Goal: Transaction & Acquisition: Purchase product/service

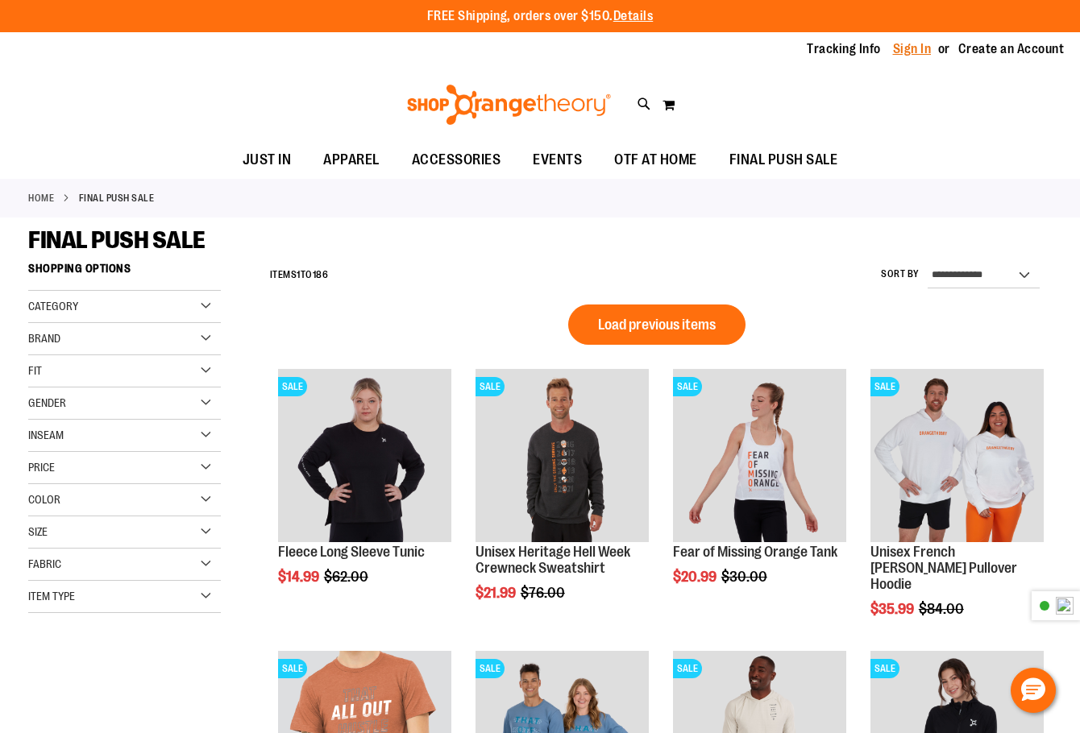
click at [910, 49] on link "Sign In" at bounding box center [912, 49] width 39 height 18
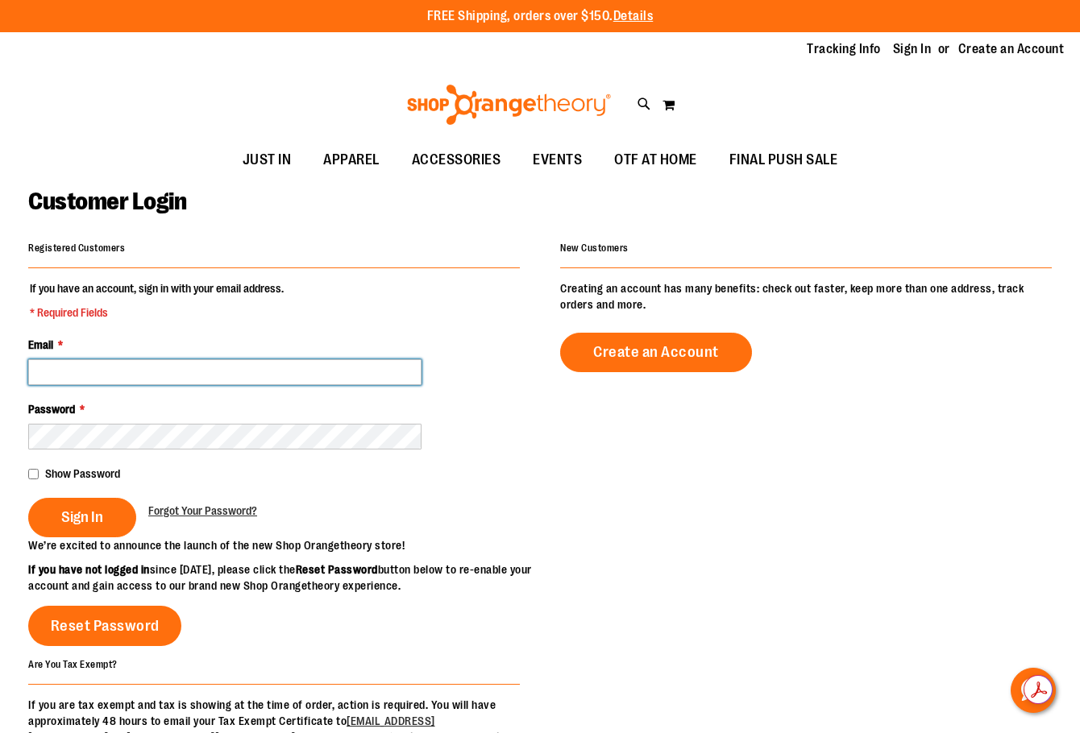
click at [98, 376] on input "Email *" at bounding box center [224, 372] width 393 height 26
type input "**********"
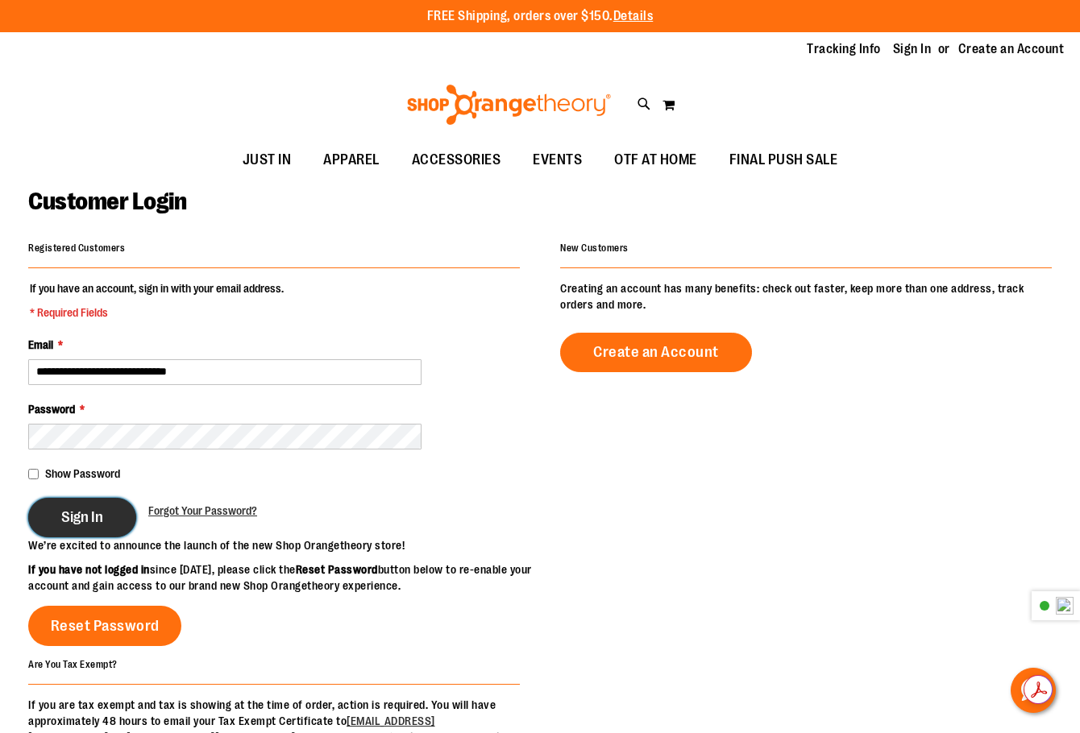
click at [90, 514] on span "Sign In" at bounding box center [82, 518] width 42 height 18
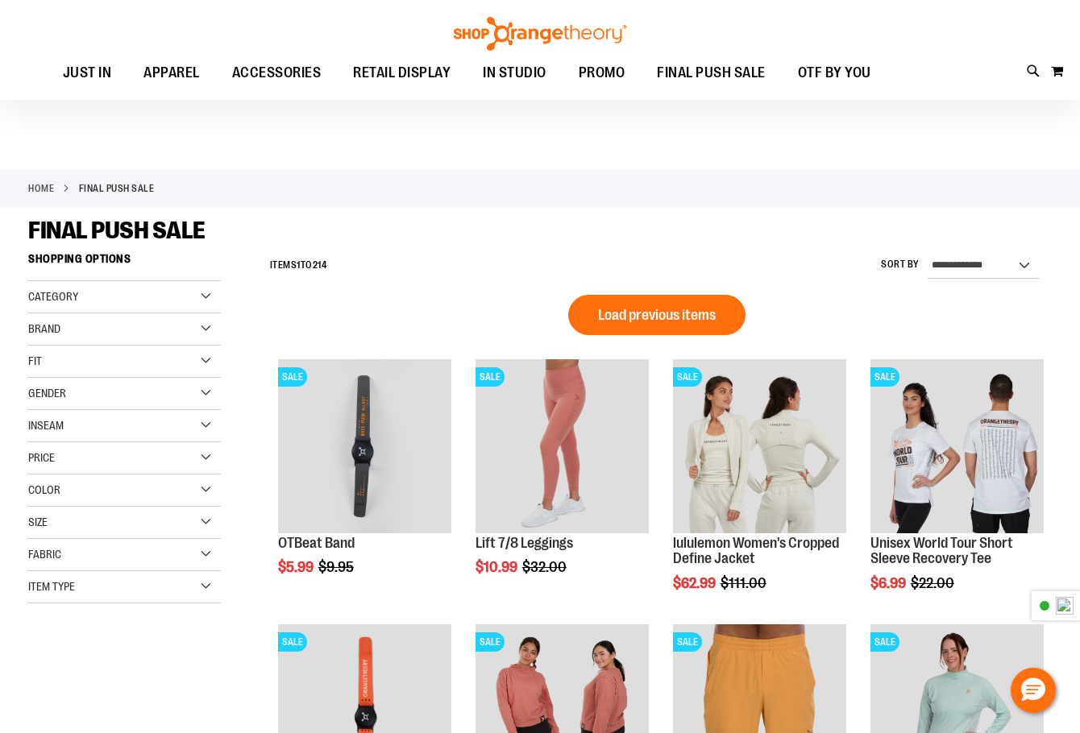
scroll to position [1, 0]
click at [493, 78] on span "IN STUDIO" at bounding box center [515, 73] width 64 height 36
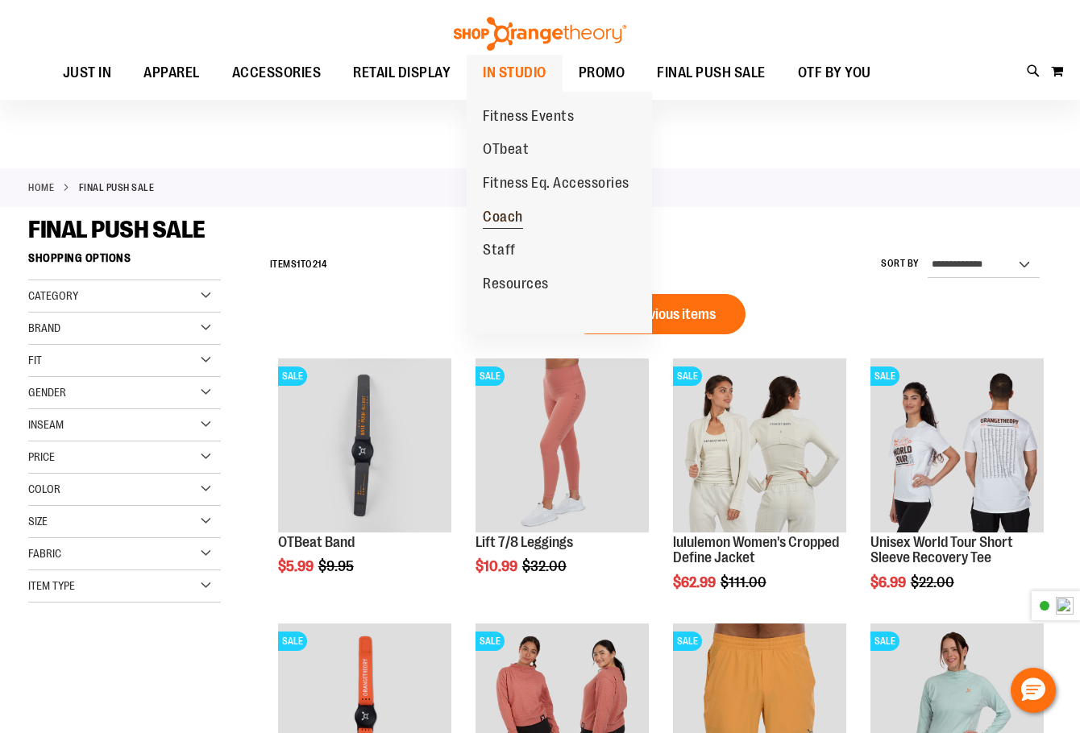
click at [495, 225] on span "Coach" at bounding box center [503, 219] width 40 height 20
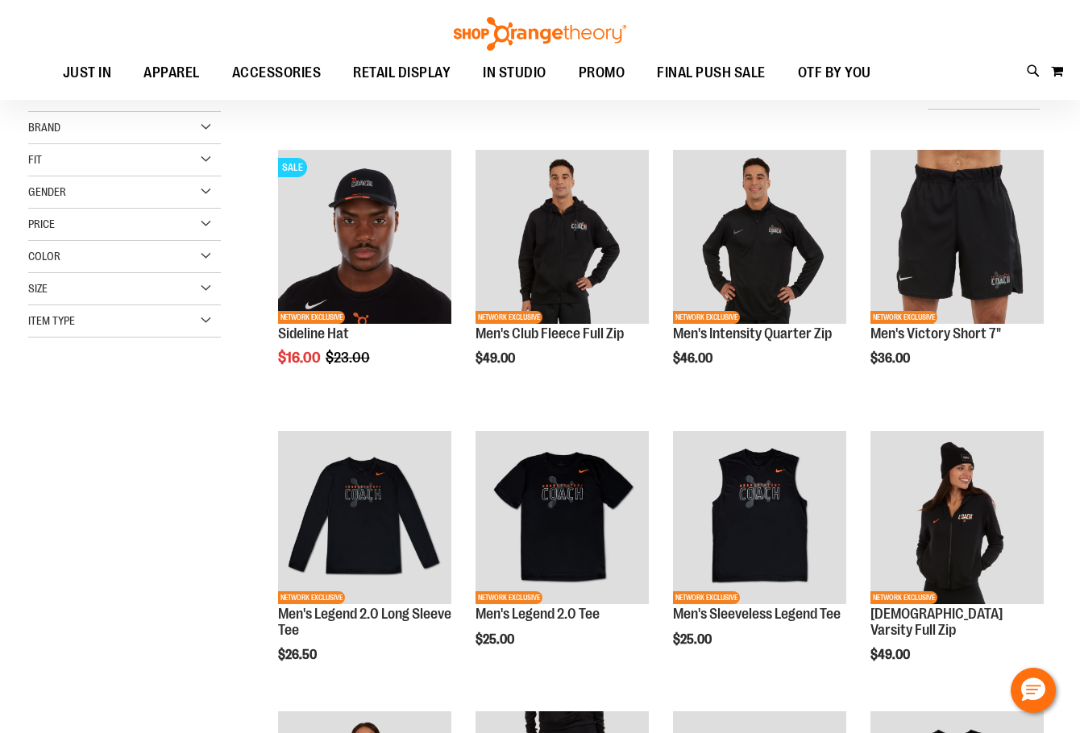
scroll to position [135, 0]
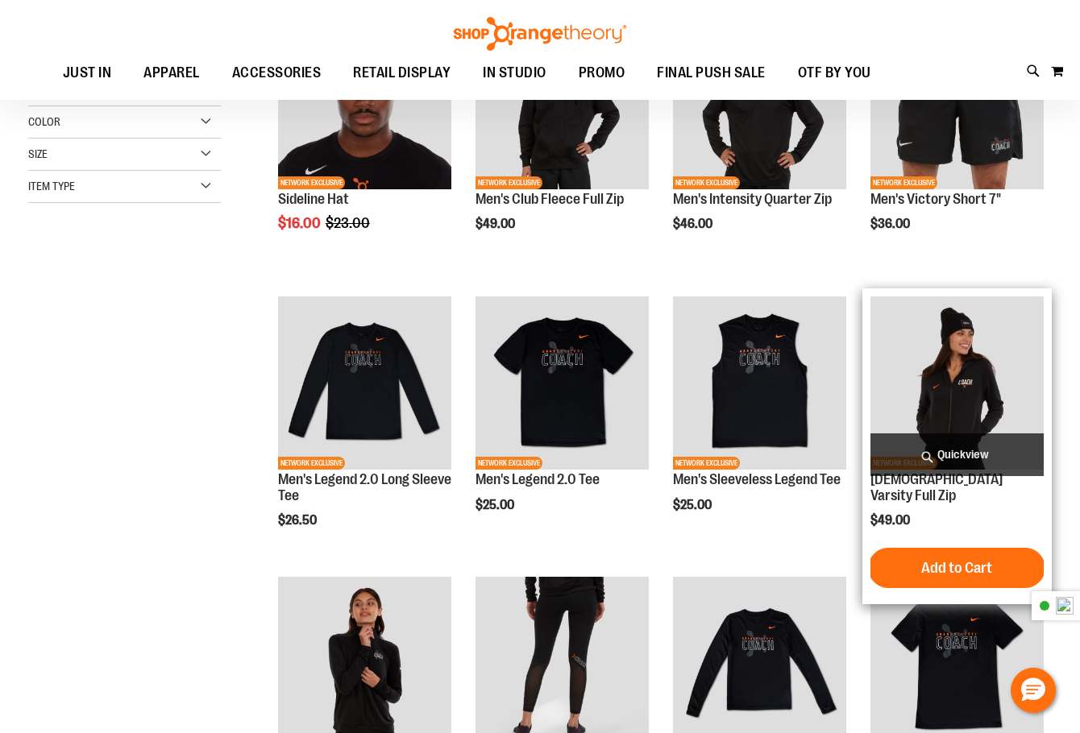
click at [941, 407] on img "product" at bounding box center [956, 383] width 173 height 173
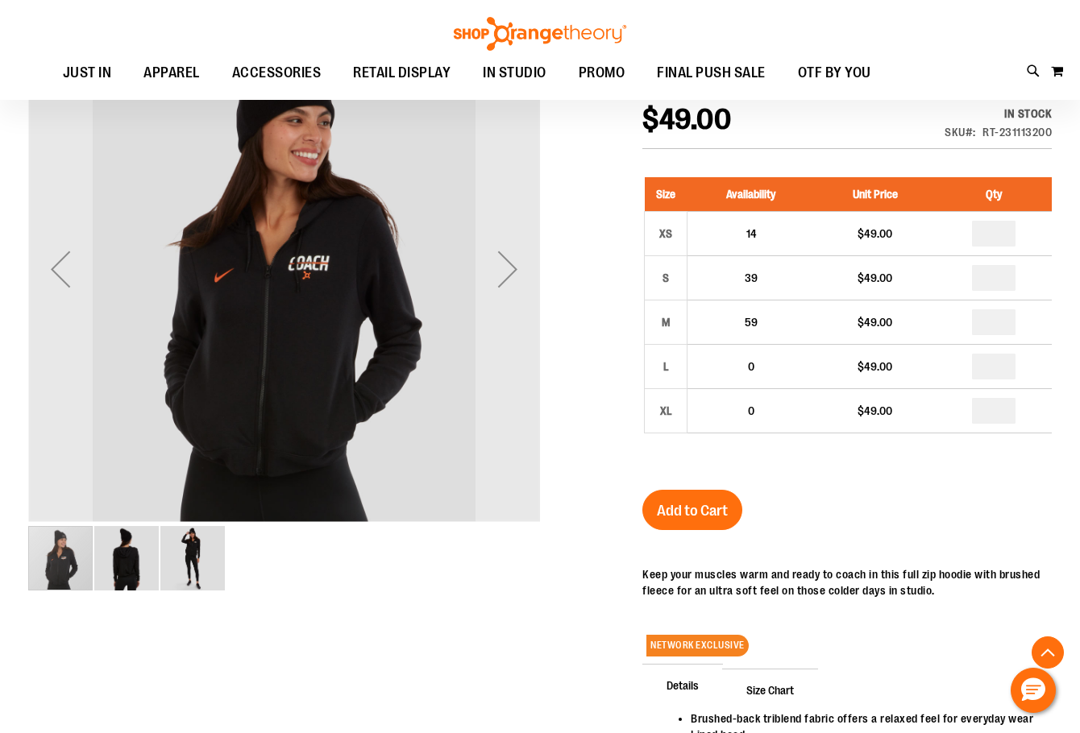
scroll to position [268, 0]
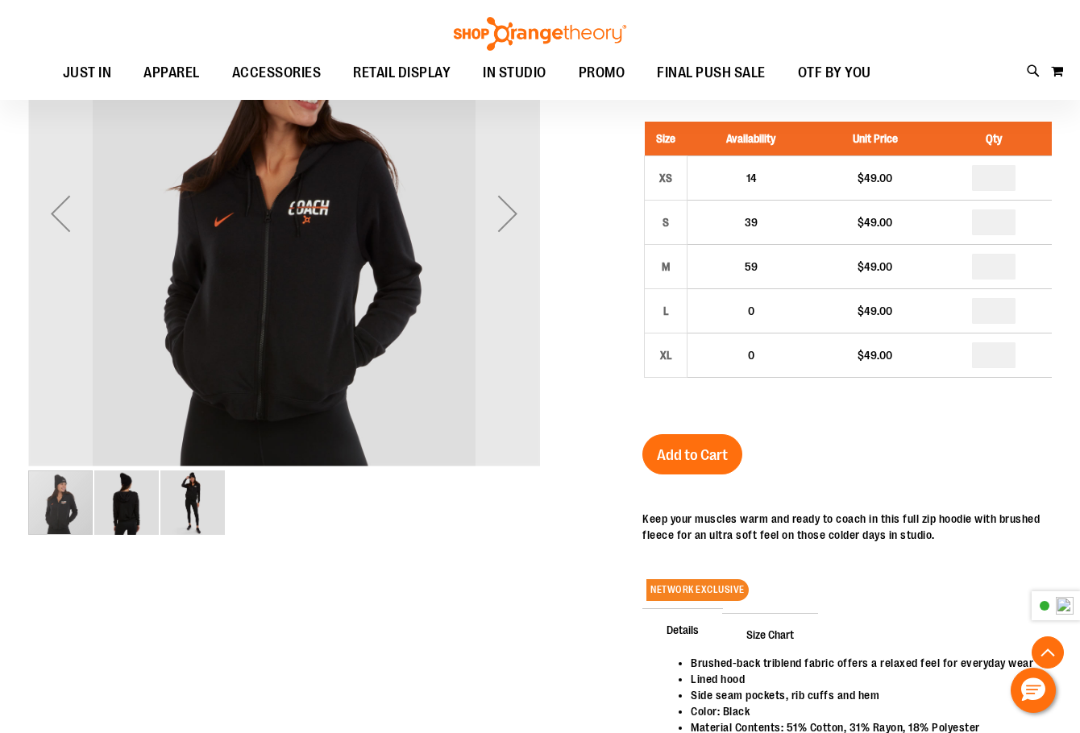
click at [209, 499] on img "image 3 of 3" at bounding box center [192, 503] width 64 height 64
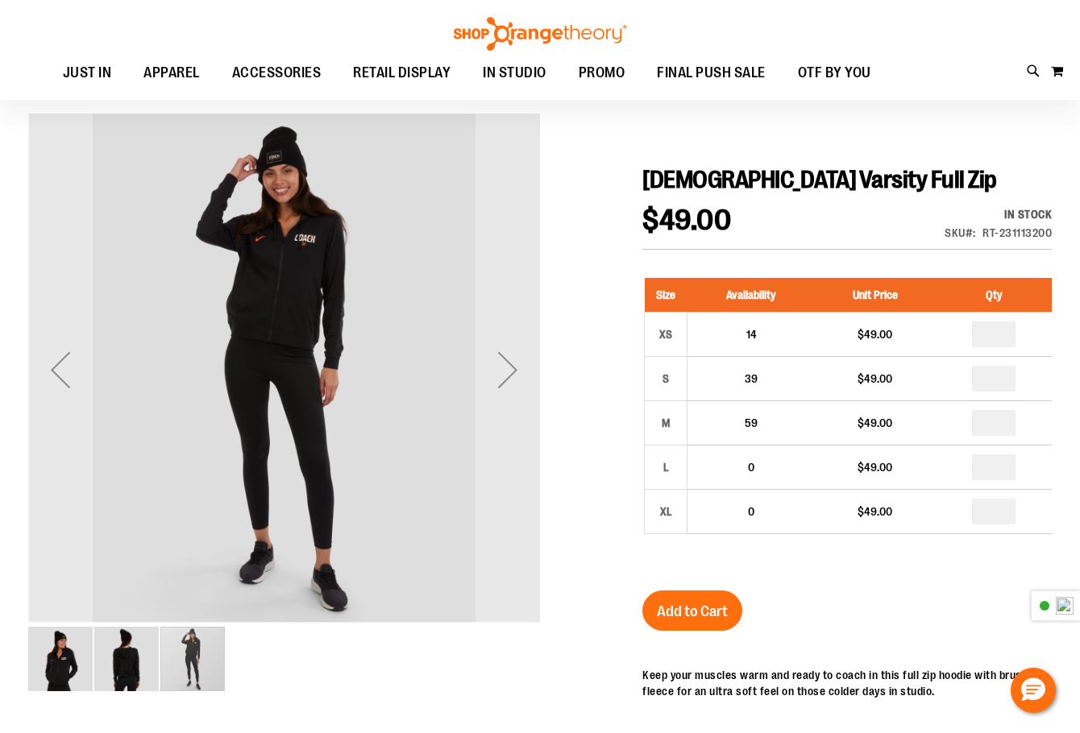
scroll to position [0, 0]
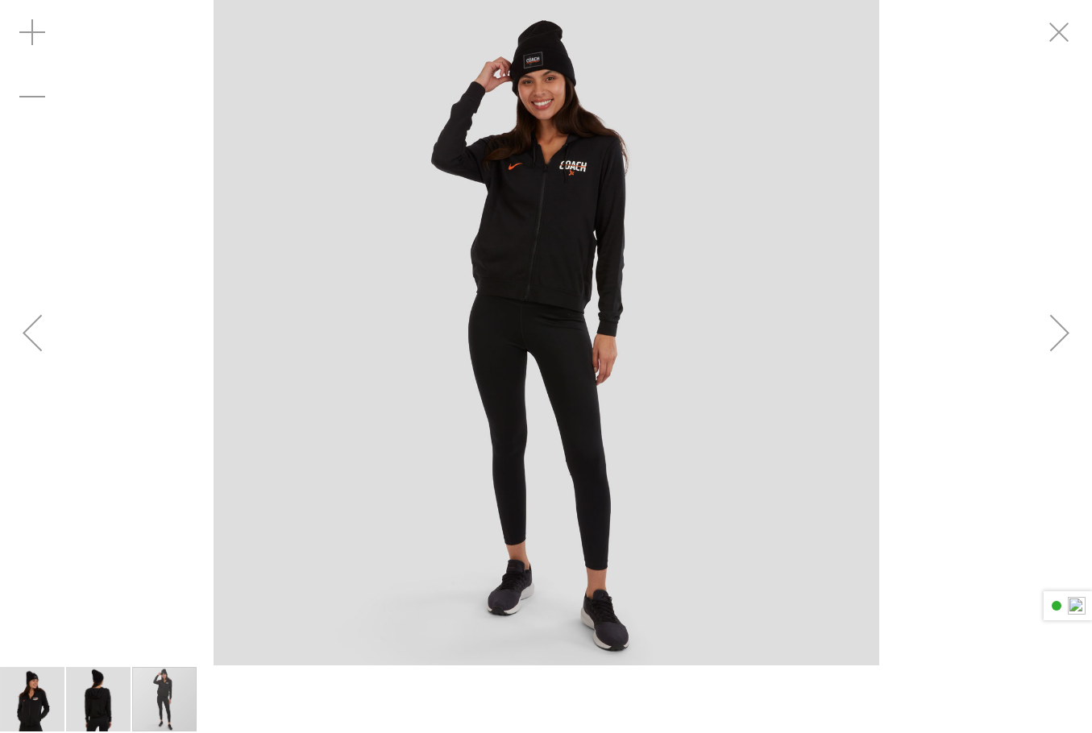
click at [1063, 337] on div "Next" at bounding box center [1060, 333] width 64 height 64
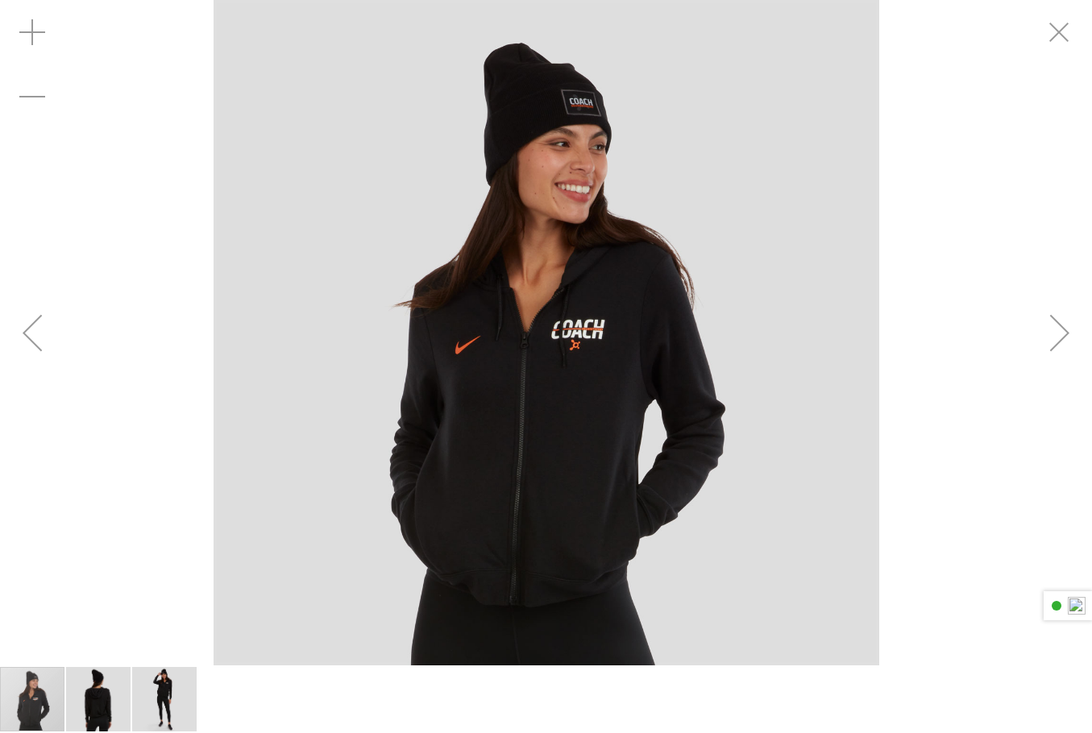
click at [1063, 337] on div "Next" at bounding box center [1060, 333] width 64 height 64
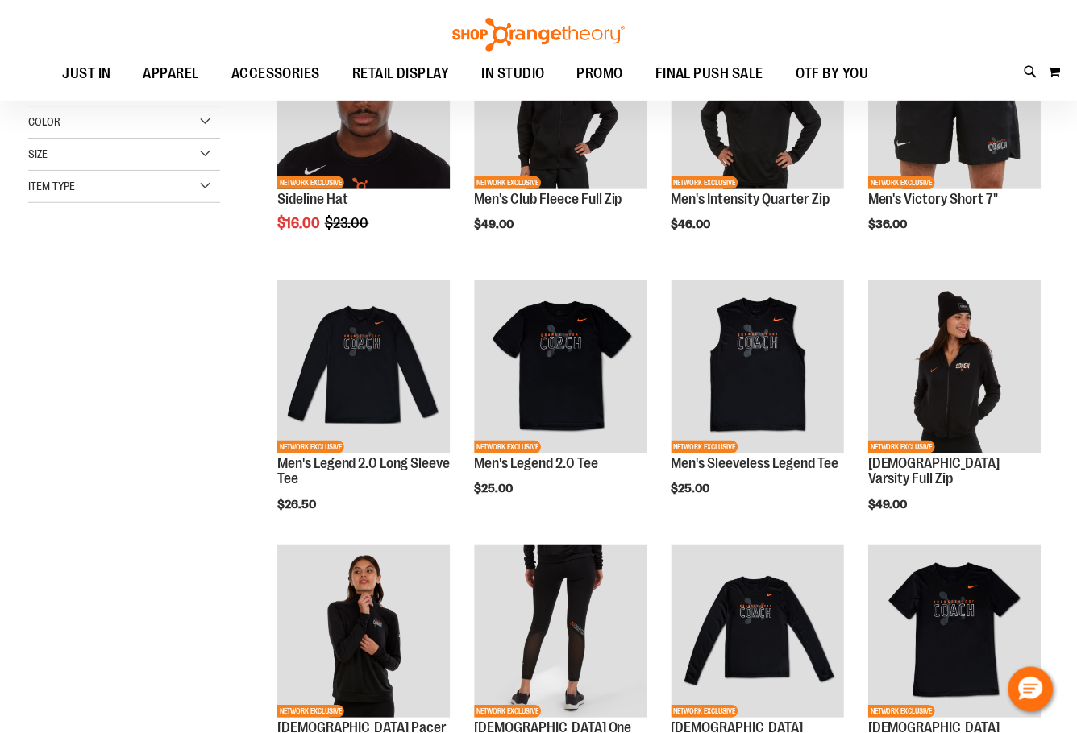
scroll to position [135, 0]
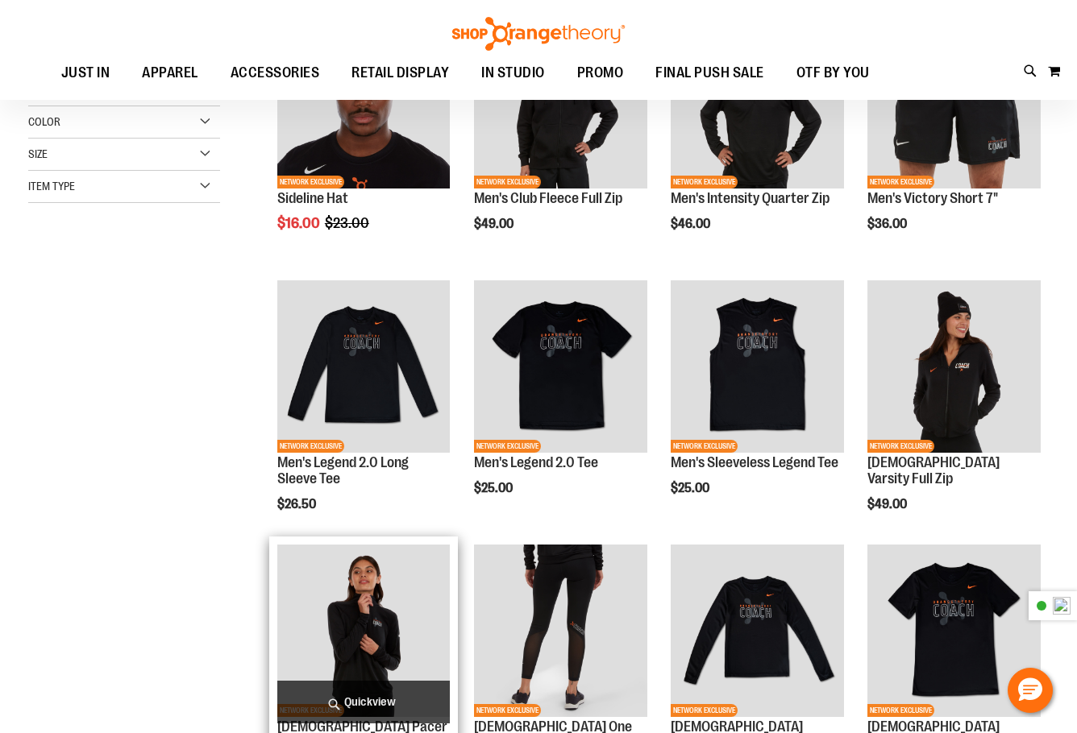
click at [393, 595] on img "product" at bounding box center [363, 631] width 172 height 172
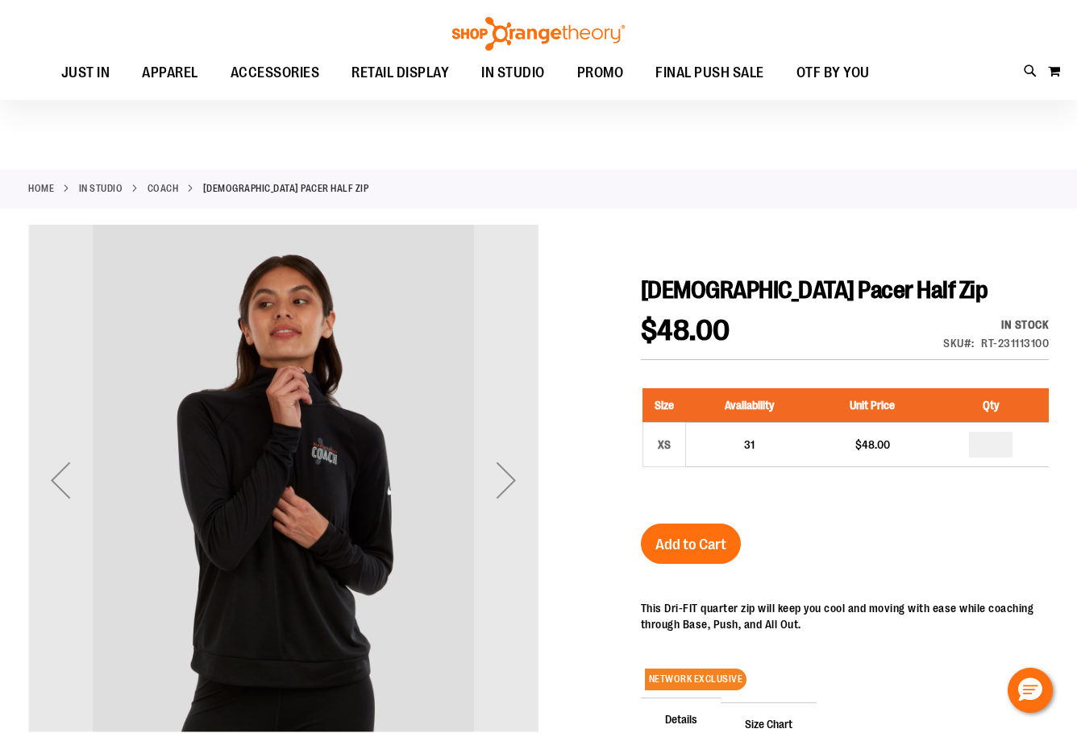
scroll to position [268, 0]
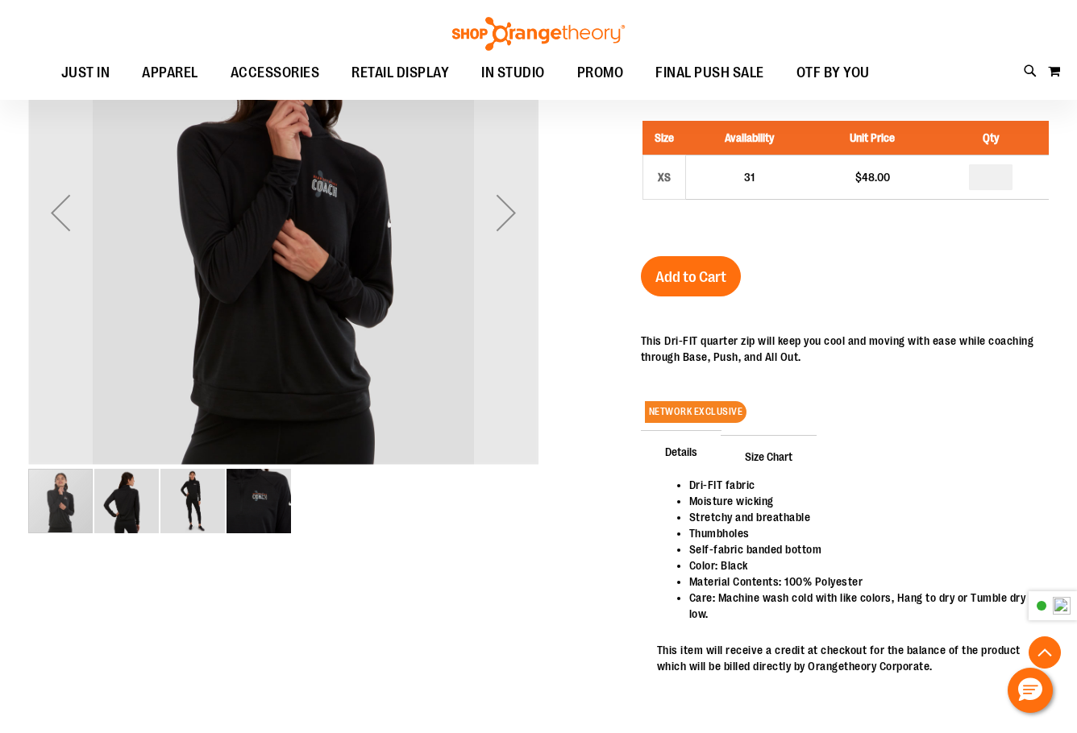
click at [193, 520] on img "image 3 of 4" at bounding box center [192, 501] width 64 height 64
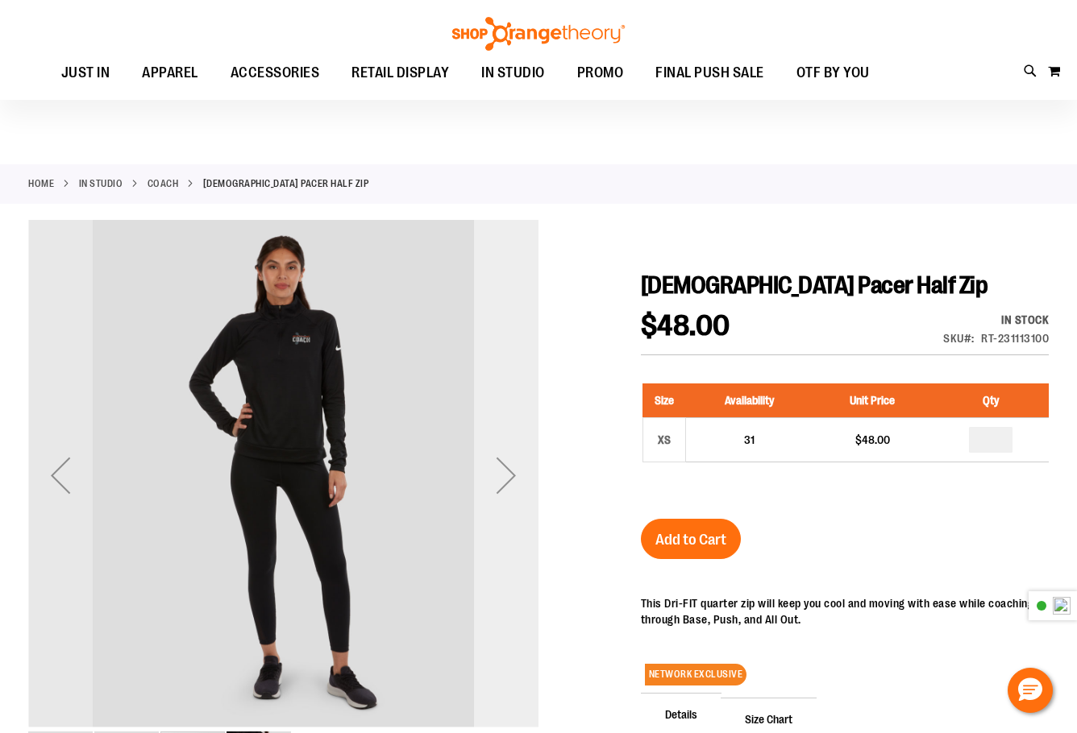
scroll to position [0, 0]
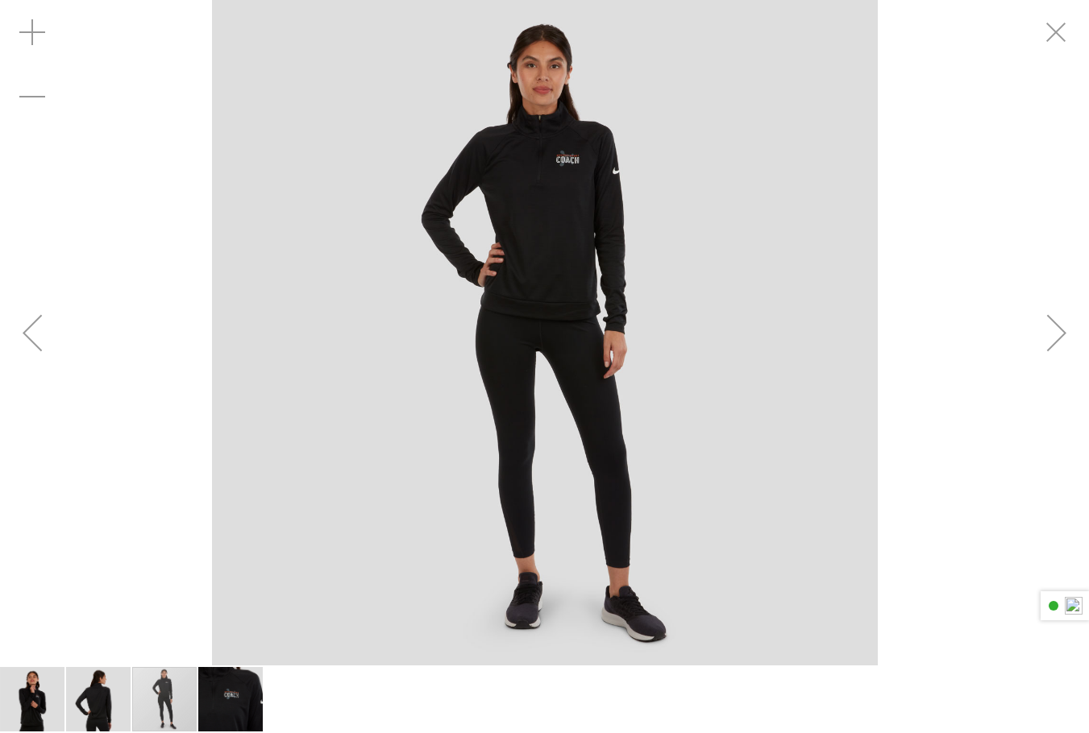
click at [541, 196] on img "carousel" at bounding box center [545, 333] width 666 height 666
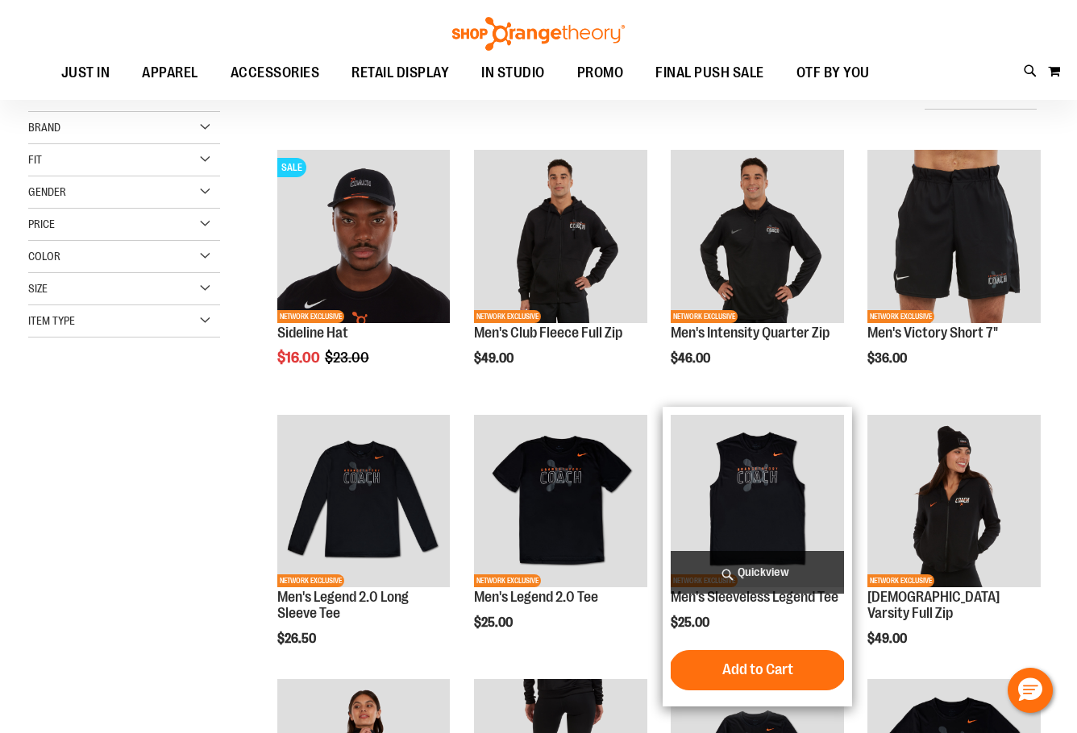
scroll to position [135, 0]
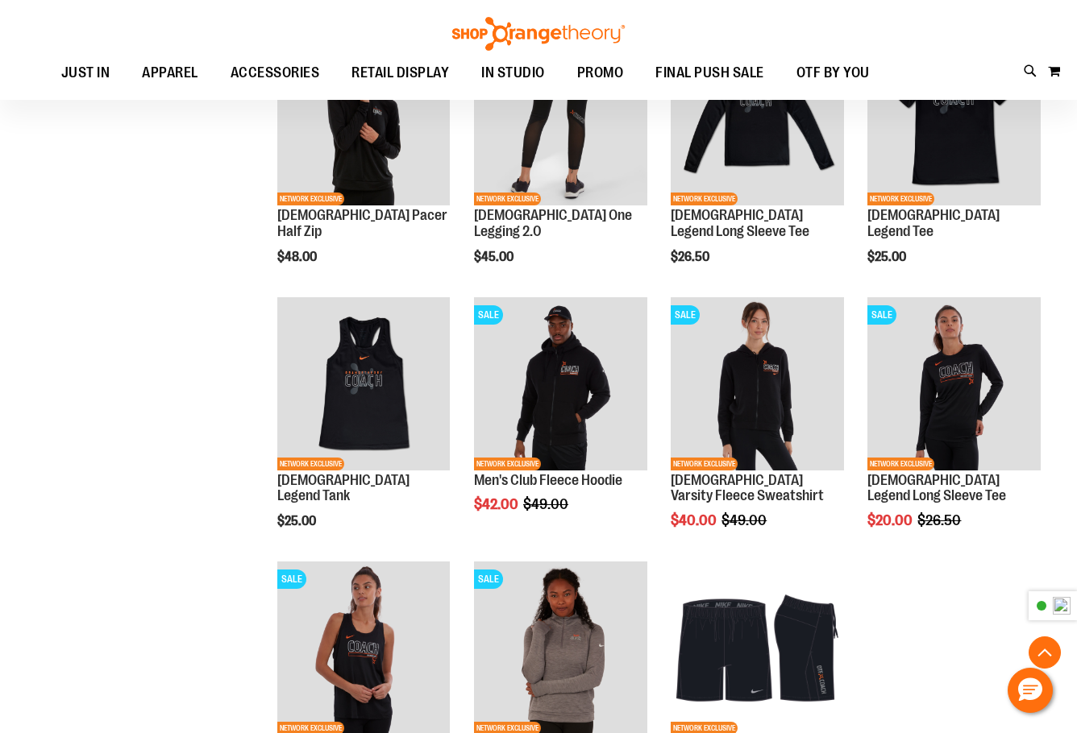
scroll to position [654, 0]
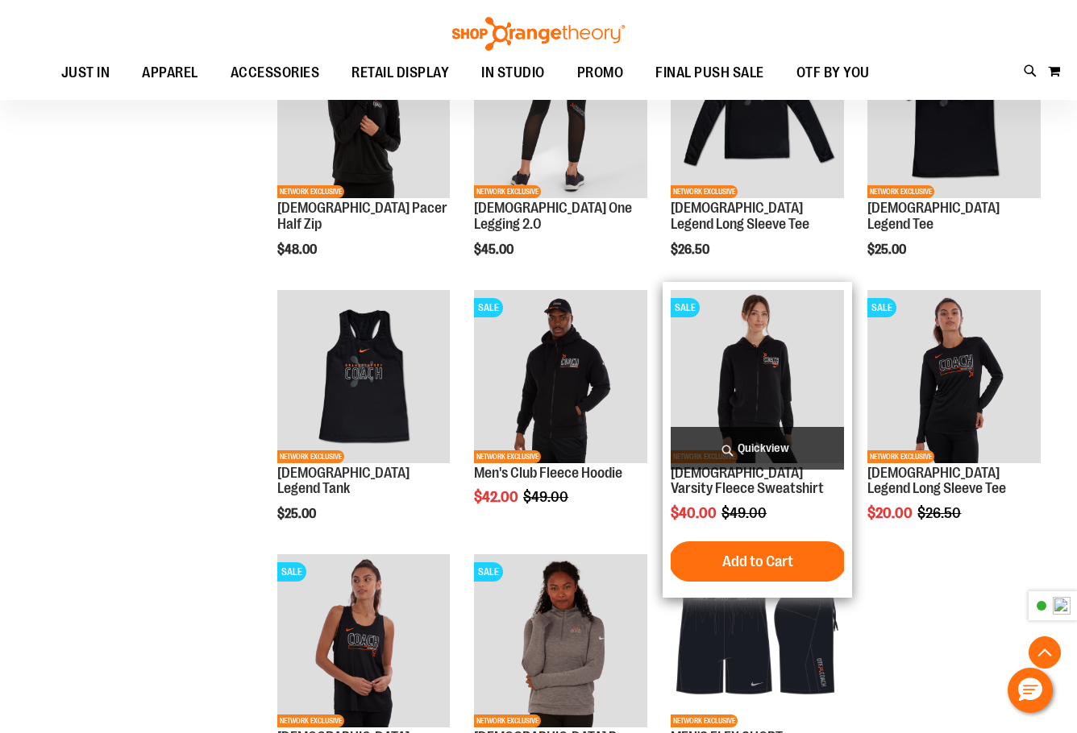
click at [757, 375] on img "product" at bounding box center [757, 376] width 172 height 172
click at [769, 369] on img "product" at bounding box center [757, 376] width 172 height 172
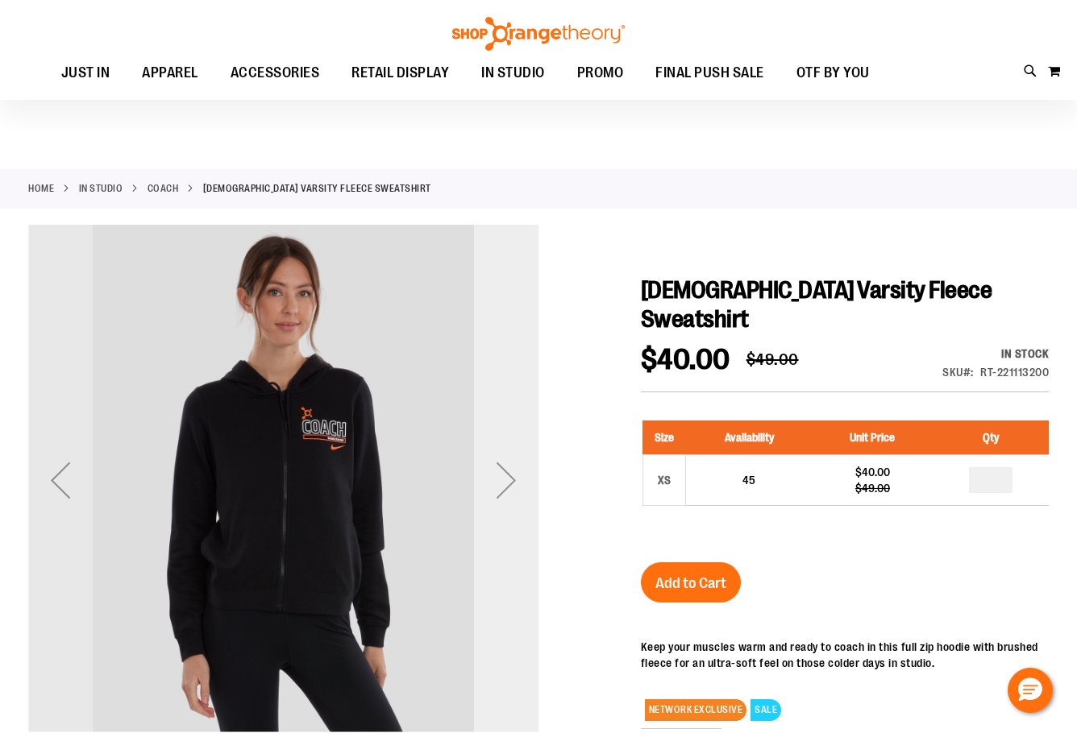
scroll to position [134, 0]
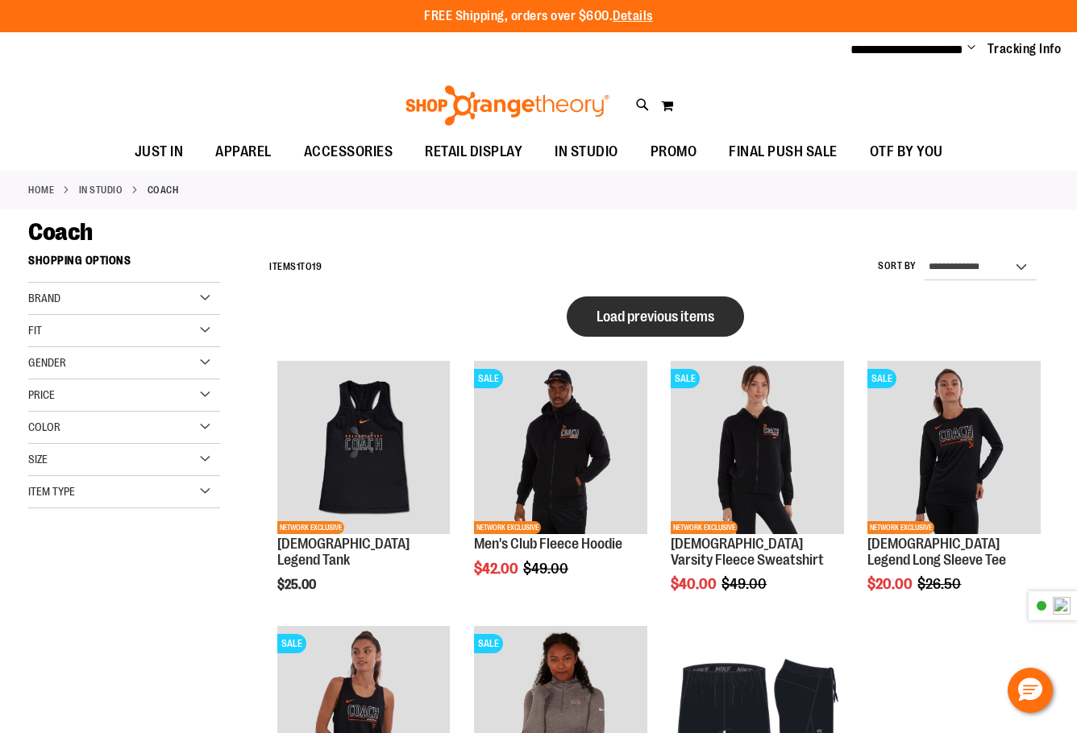
click at [629, 309] on span "Load previous items" at bounding box center [655, 317] width 118 height 16
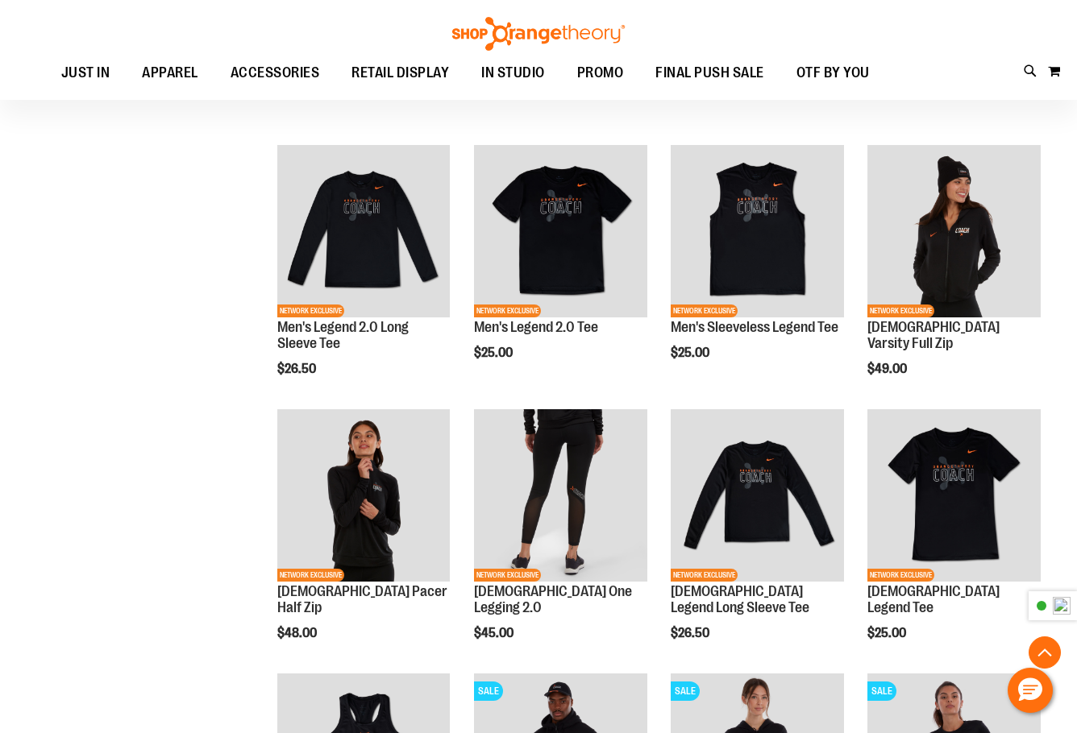
scroll to position [325, 0]
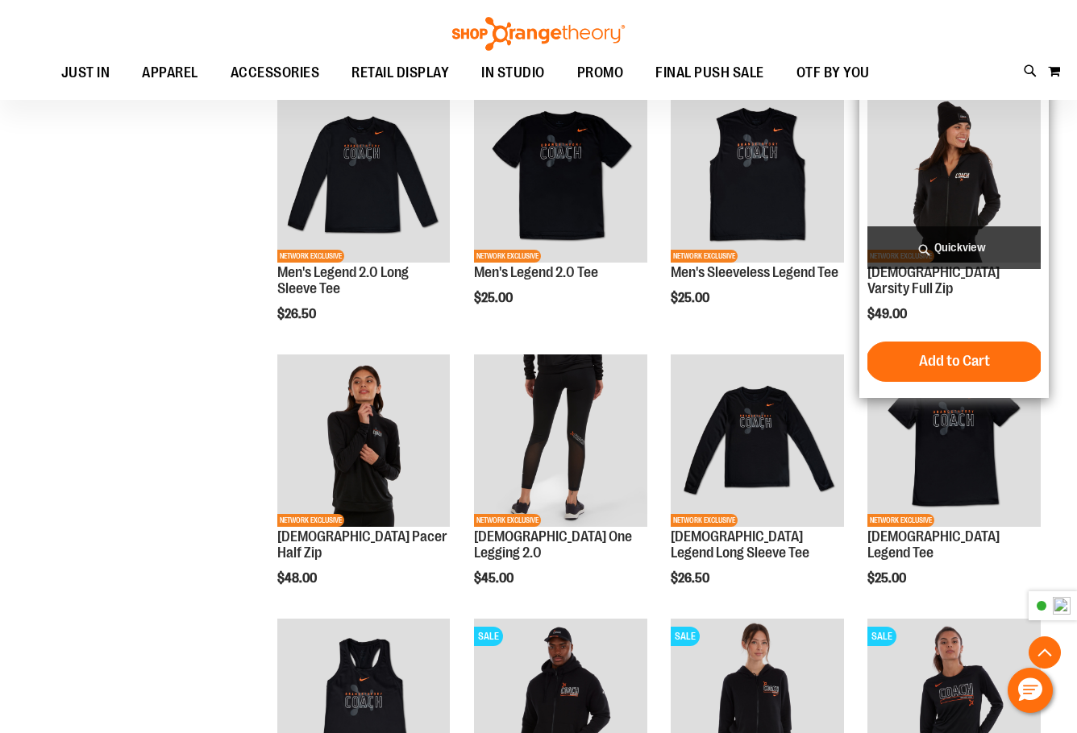
click at [971, 159] on img "product" at bounding box center [953, 176] width 172 height 172
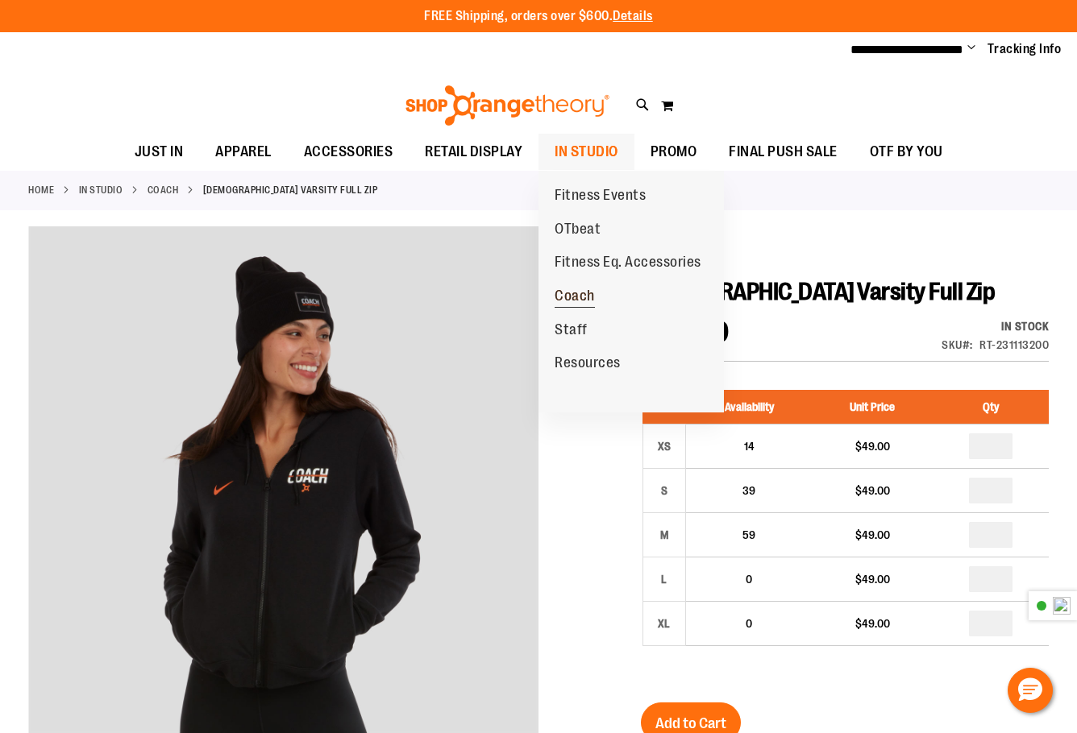
click at [580, 289] on span "Coach" at bounding box center [575, 298] width 40 height 20
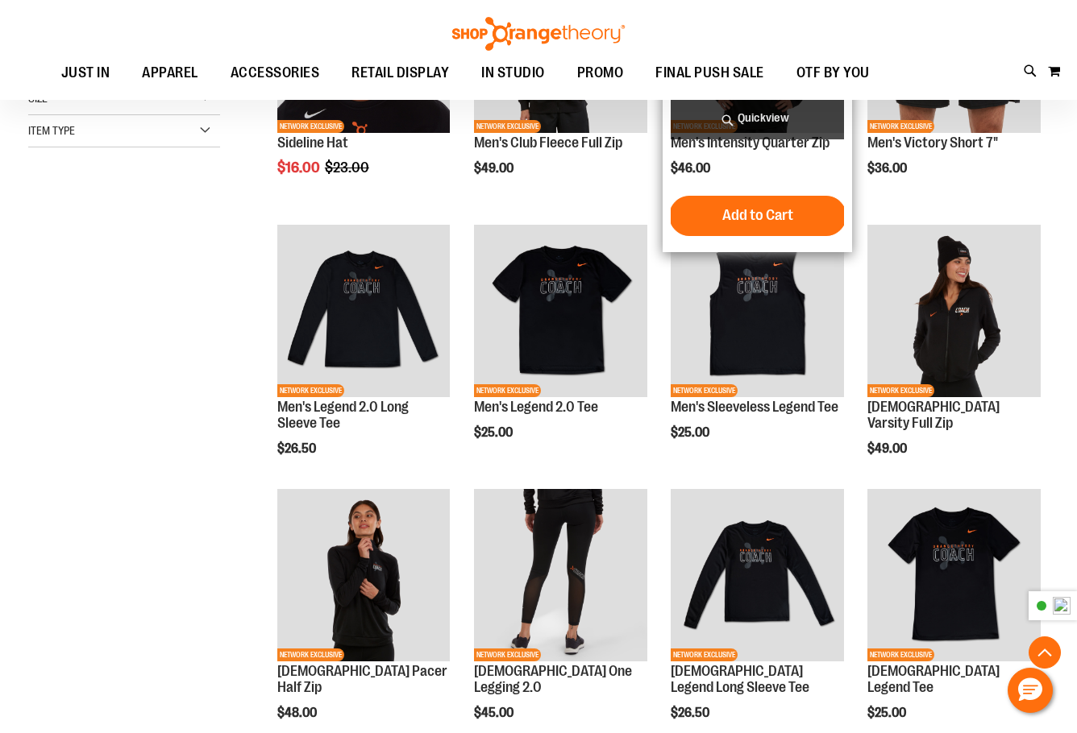
scroll to position [402, 0]
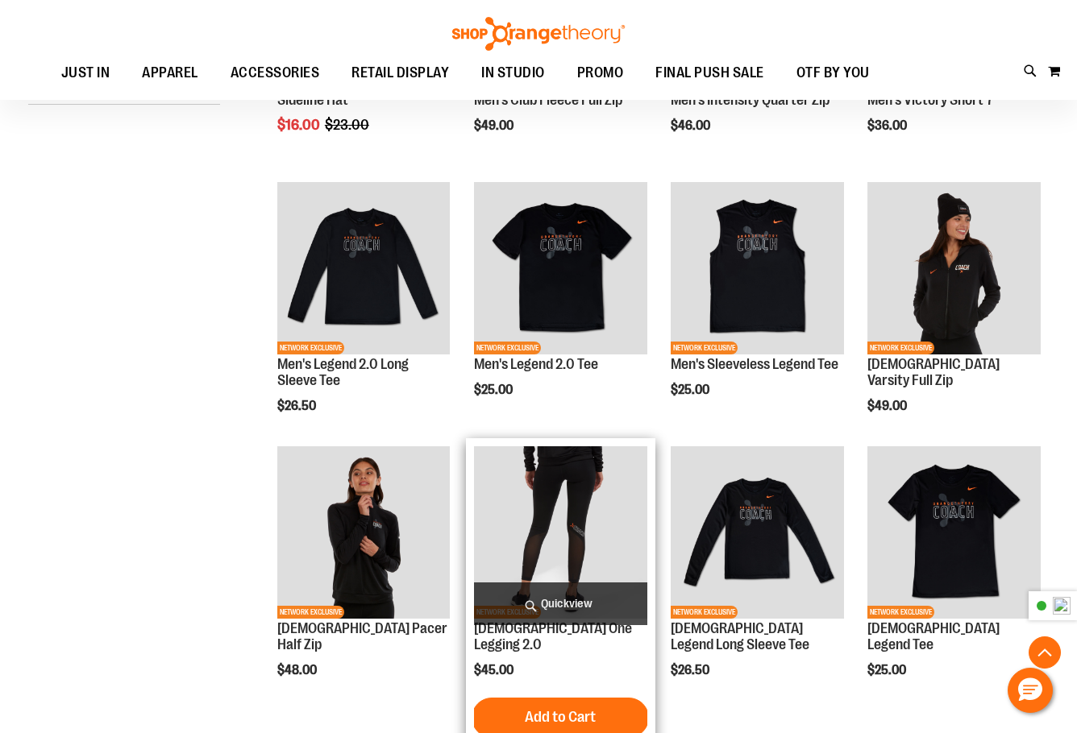
click at [571, 514] on img "product" at bounding box center [560, 533] width 172 height 172
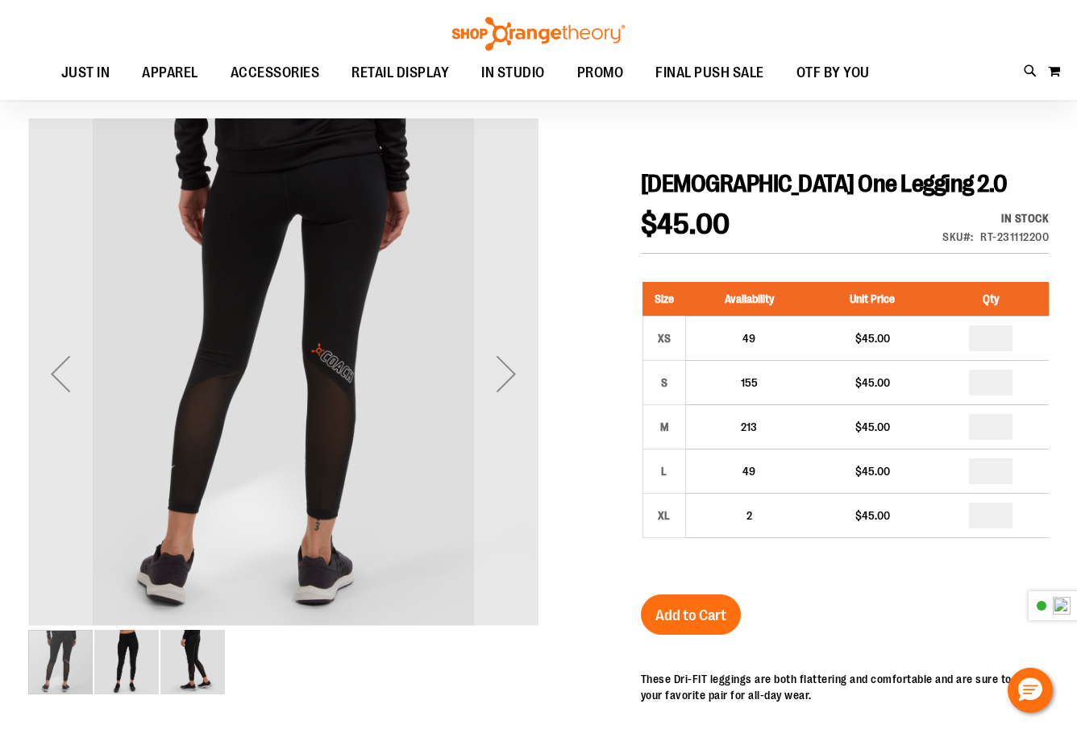
scroll to position [268, 0]
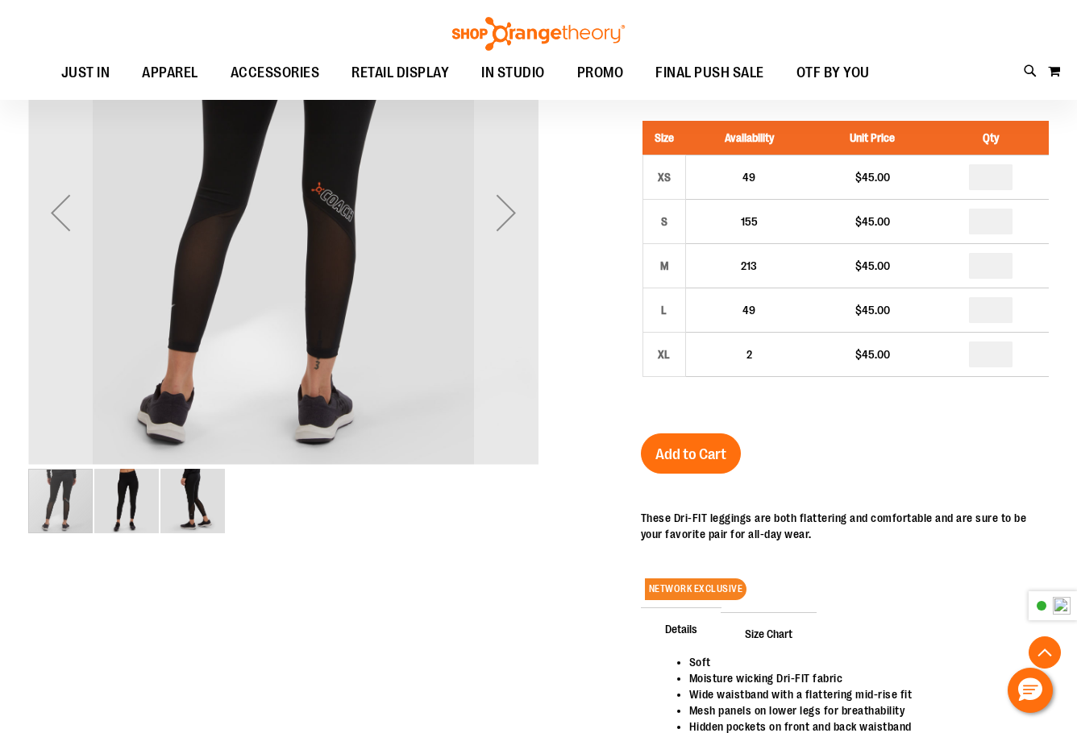
click at [186, 509] on img "image 3 of 3" at bounding box center [192, 501] width 64 height 64
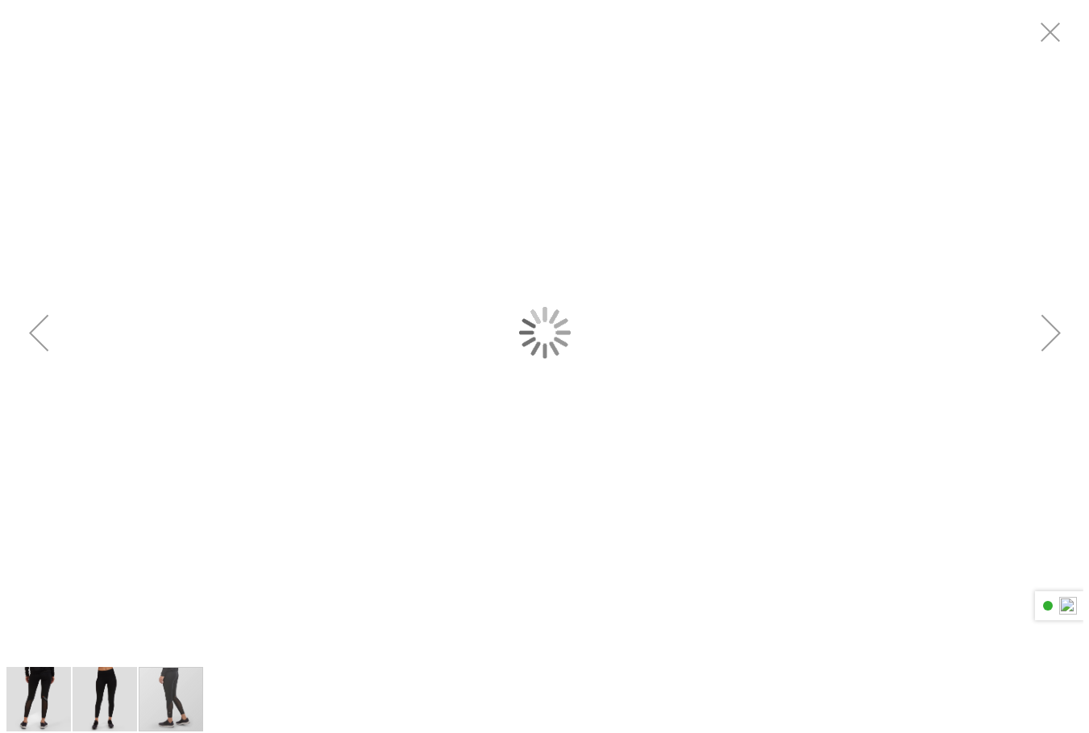
scroll to position [0, 0]
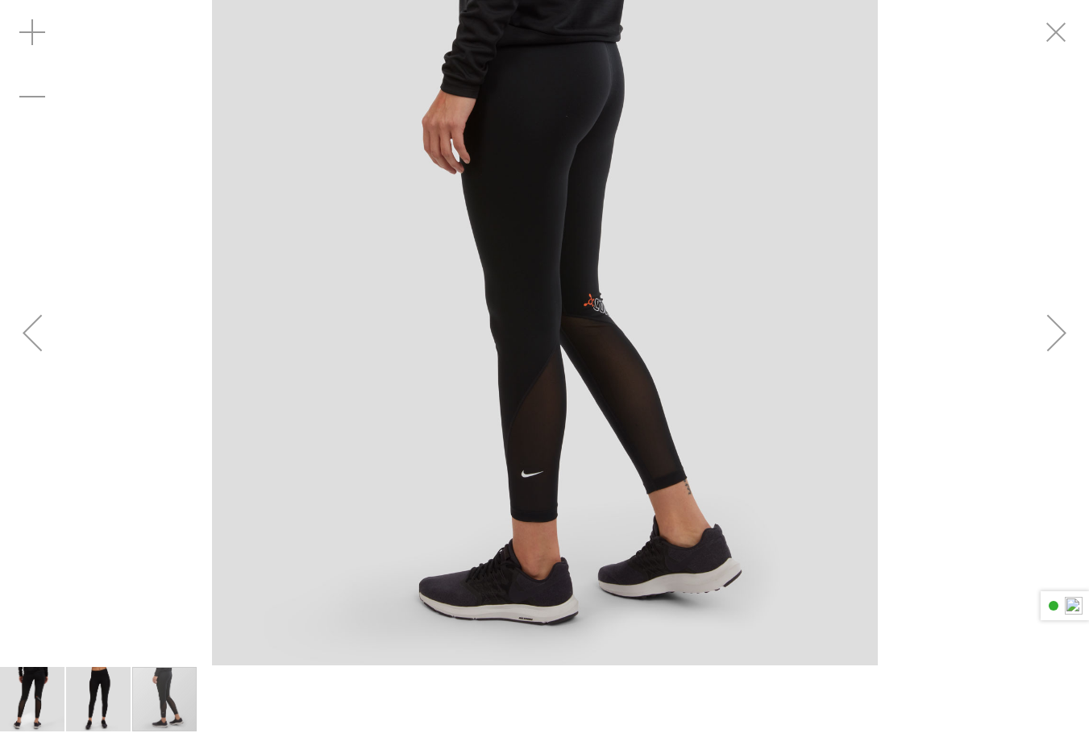
click at [49, 334] on div "Previous" at bounding box center [32, 333] width 64 height 64
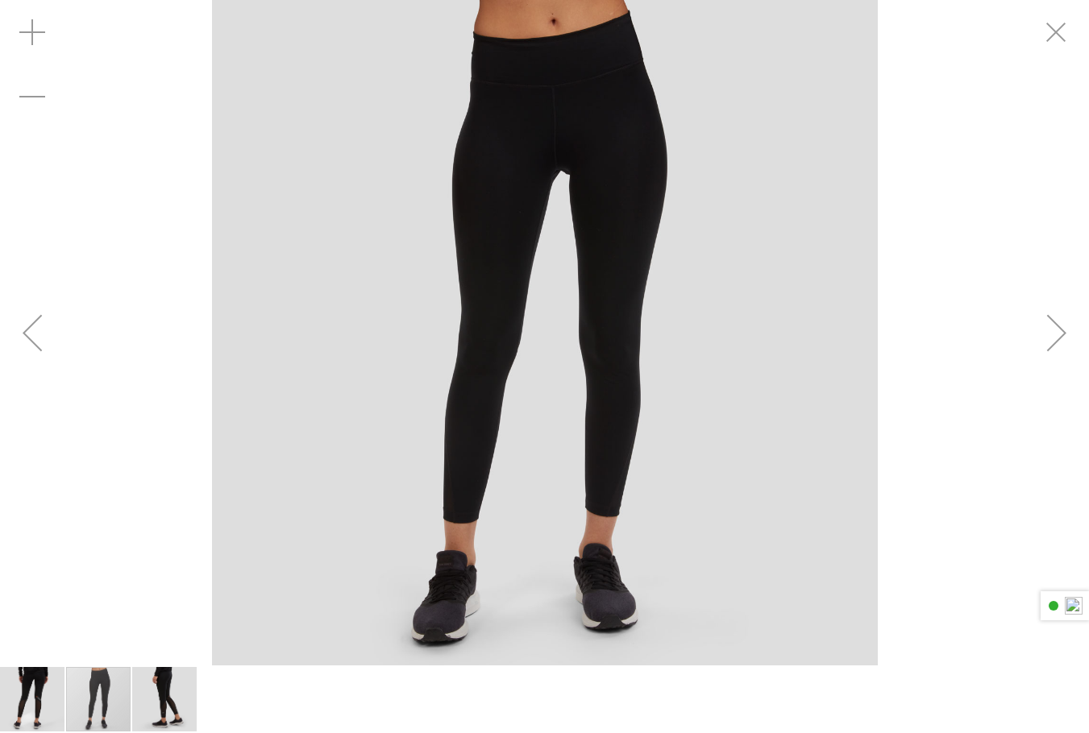
click at [49, 334] on div "Previous" at bounding box center [32, 333] width 64 height 64
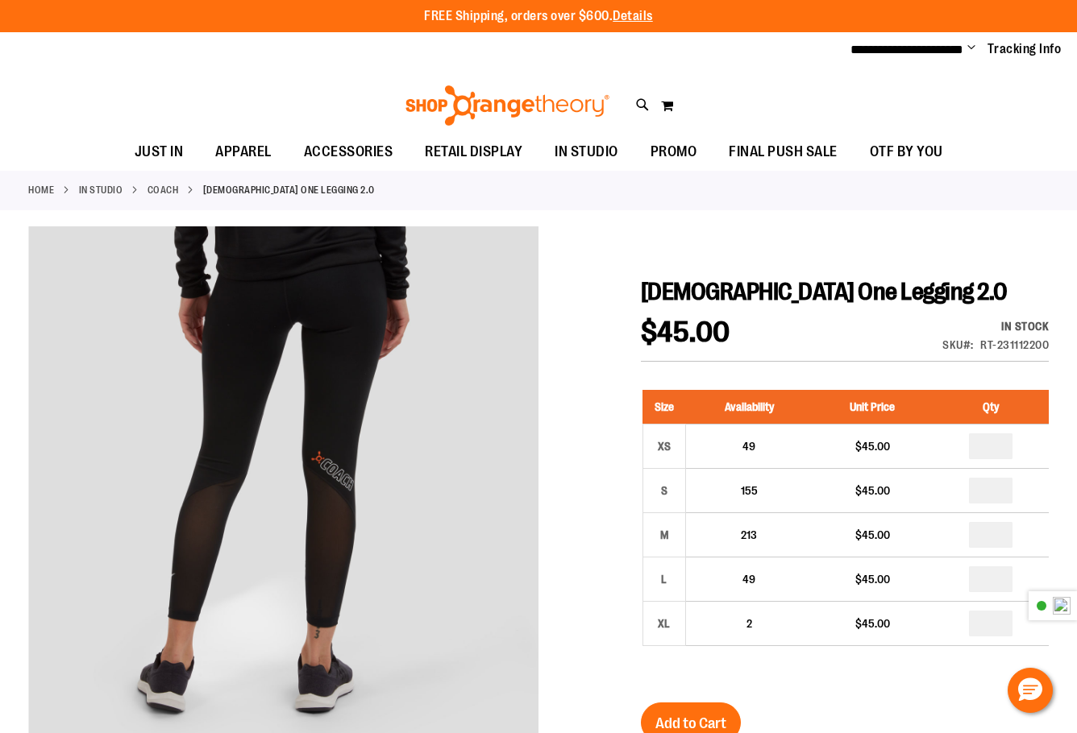
click at [162, 186] on link "Coach" at bounding box center [162, 190] width 31 height 15
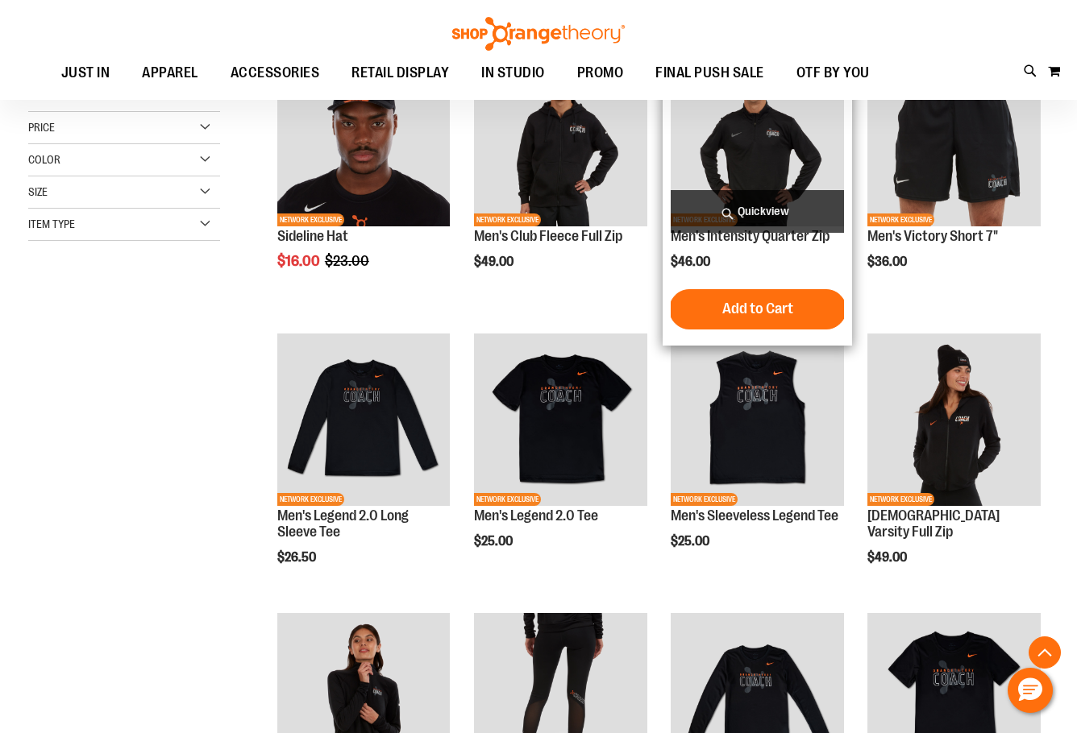
scroll to position [268, 0]
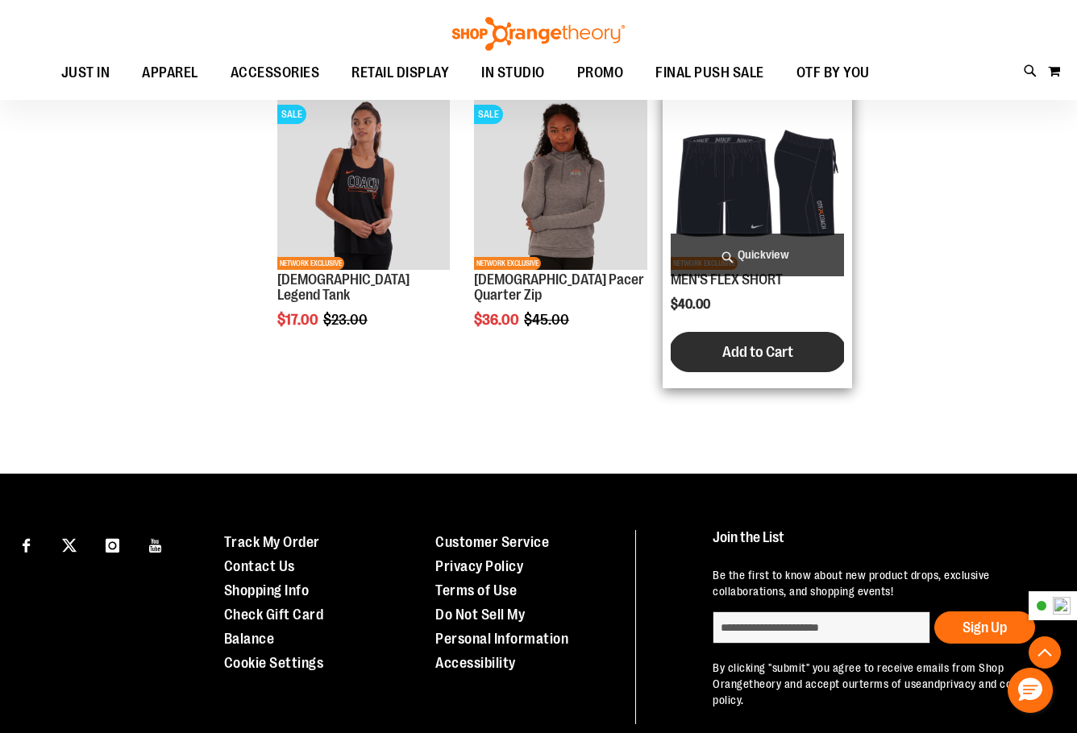
scroll to position [805, 0]
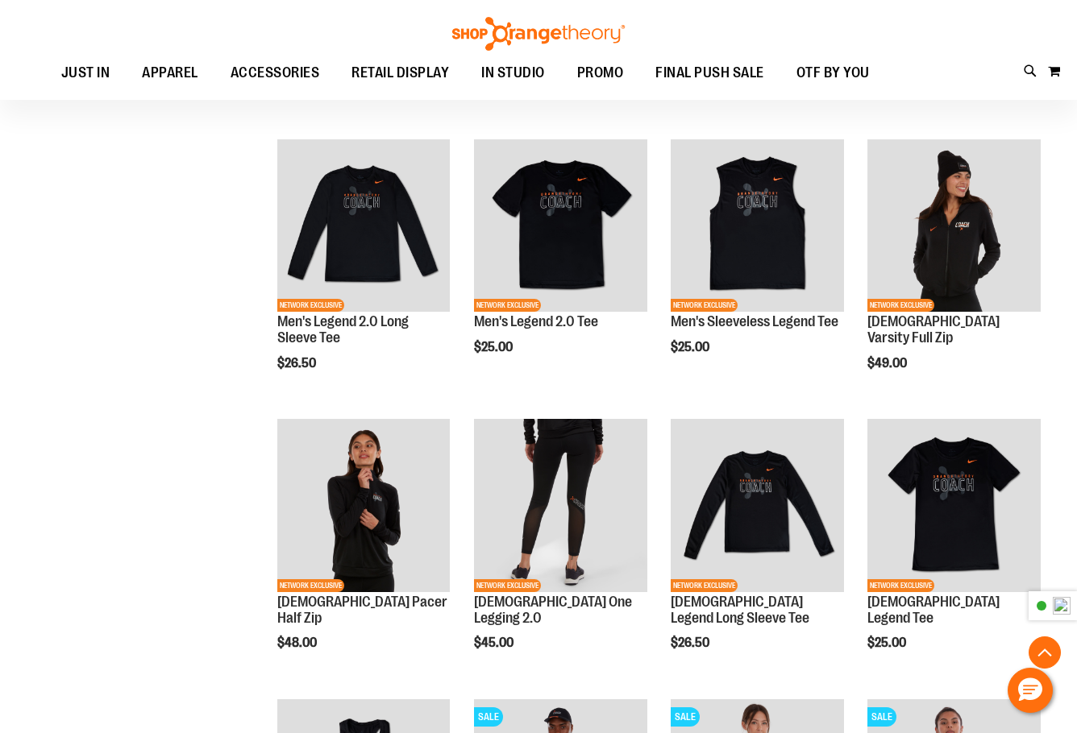
scroll to position [402, 0]
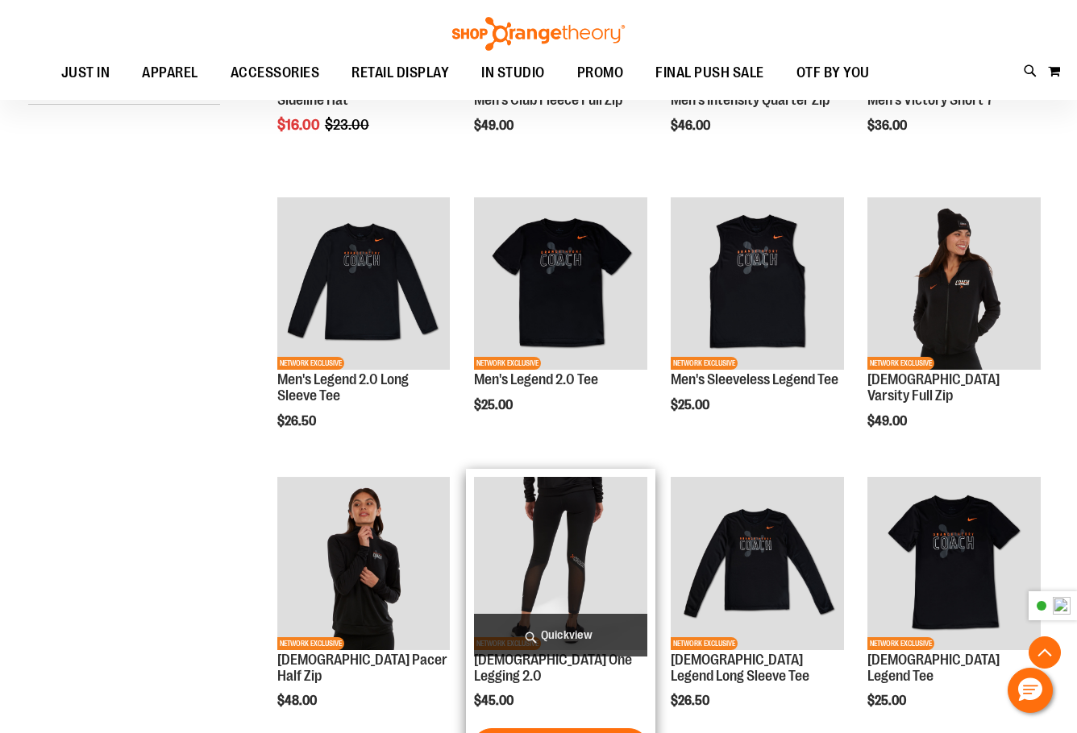
click at [578, 507] on img "product" at bounding box center [560, 563] width 172 height 172
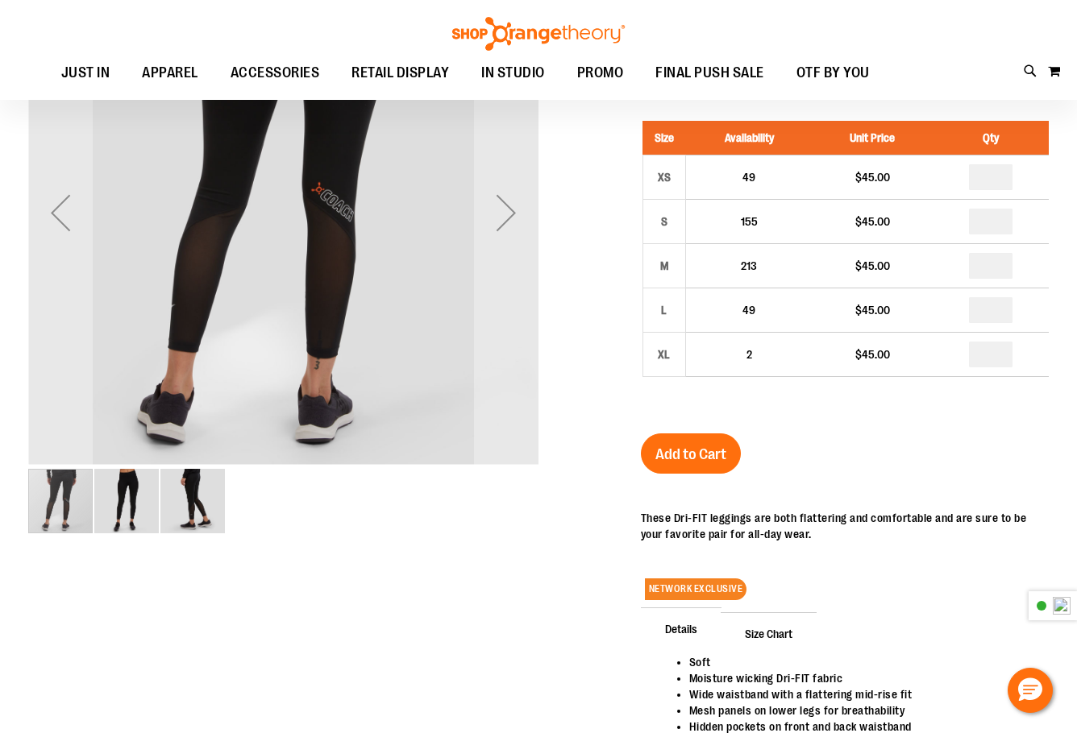
scroll to position [134, 0]
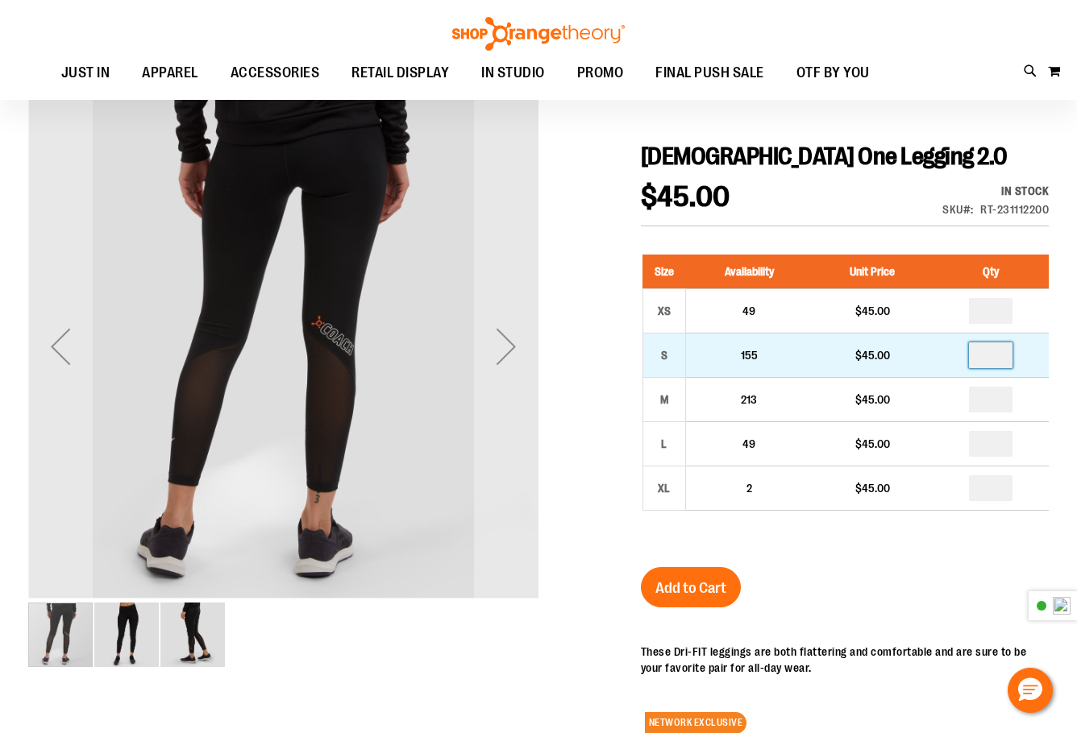
click at [993, 358] on input "number" at bounding box center [991, 356] width 44 height 26
type input "*"
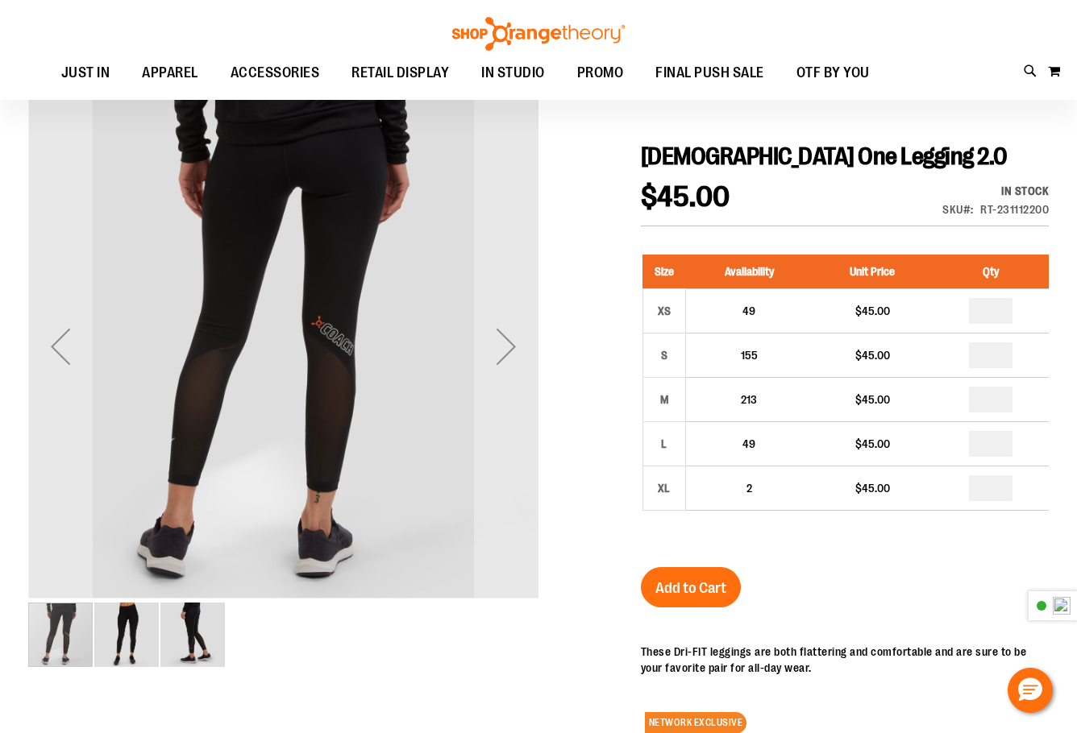
click at [958, 572] on div "[DEMOGRAPHIC_DATA] One Legging 2.0 $45.00 In stock Only %1 left SKU RT-23111220…" at bounding box center [845, 594] width 408 height 905
click at [678, 588] on span "Add to Cart" at bounding box center [690, 588] width 71 height 18
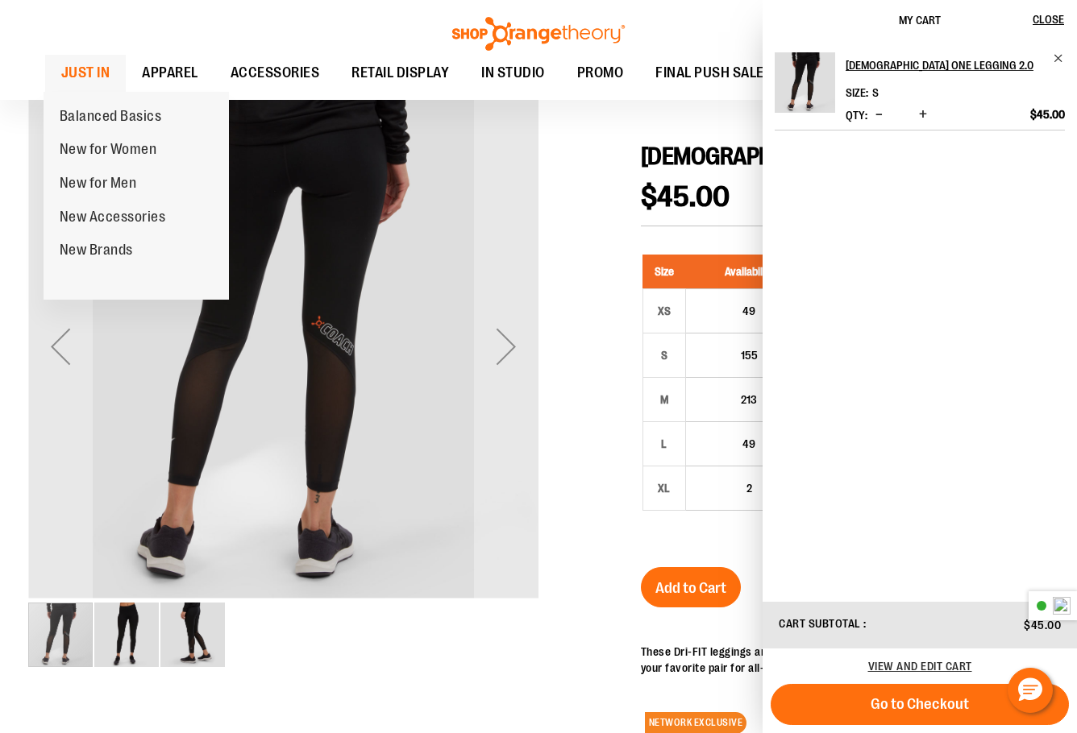
click at [85, 64] on span "JUST IN" at bounding box center [85, 73] width 49 height 36
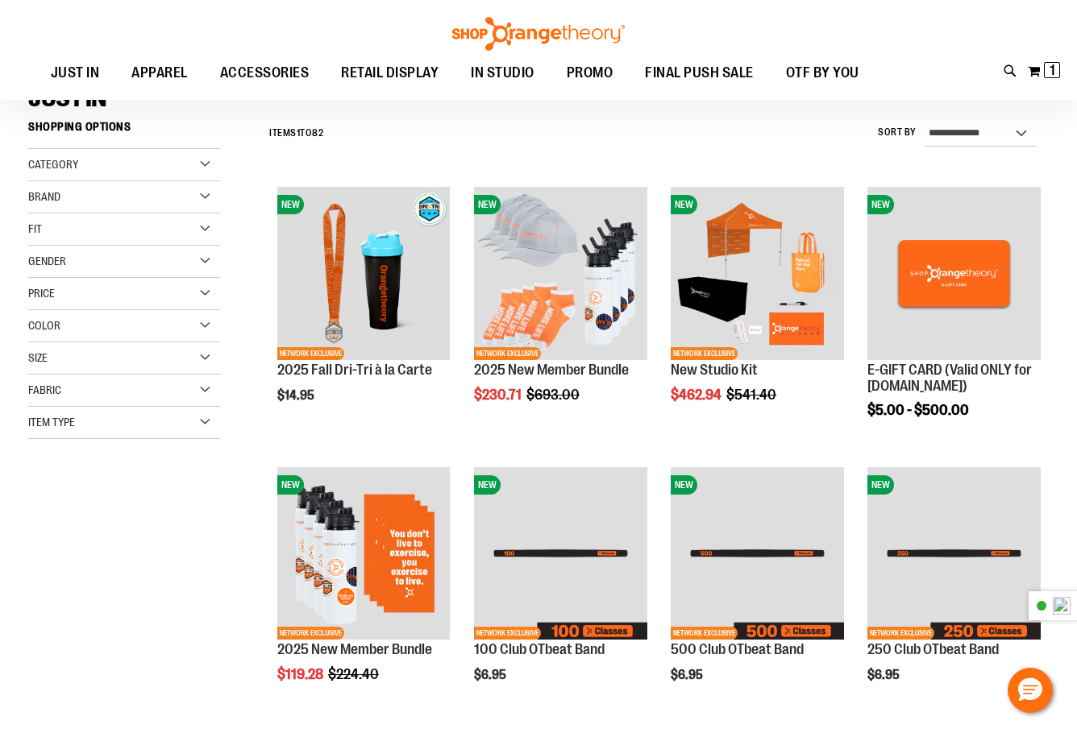
scroll to position [268, 0]
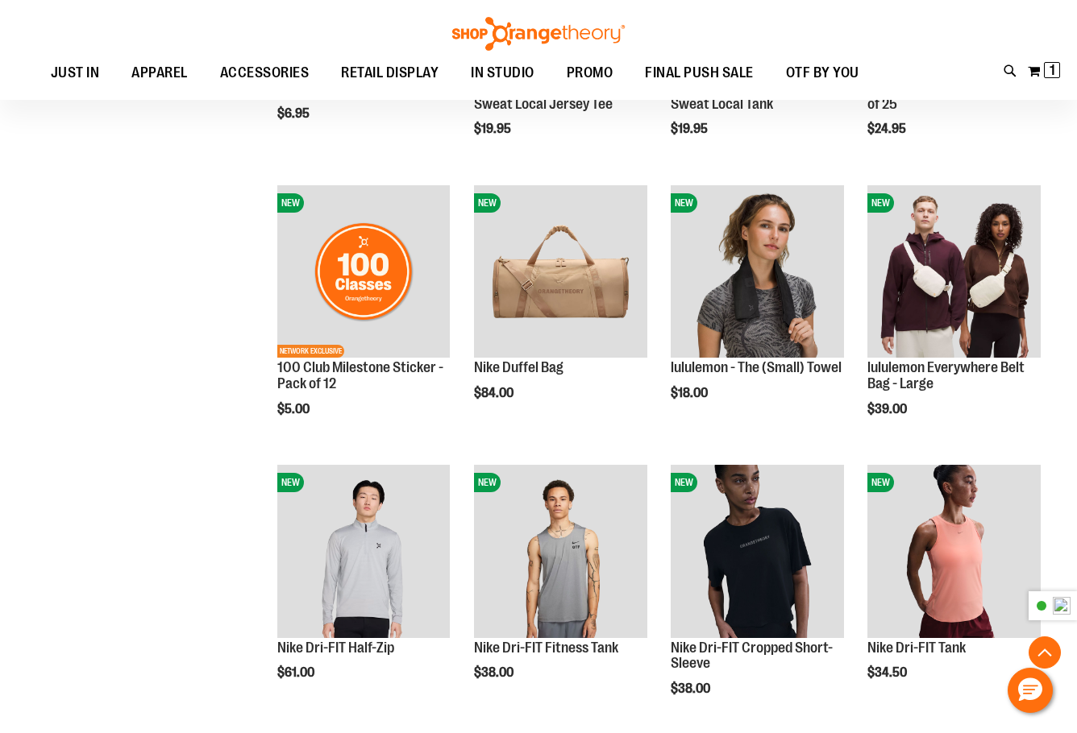
scroll to position [1074, 0]
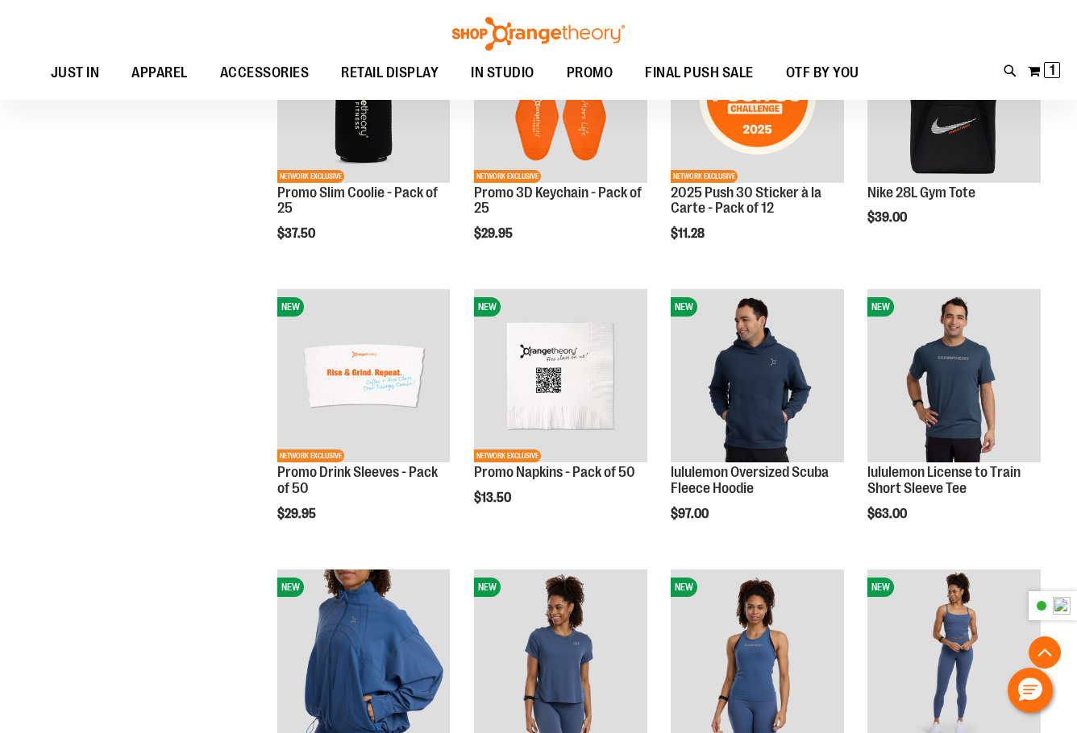
scroll to position [2149, 0]
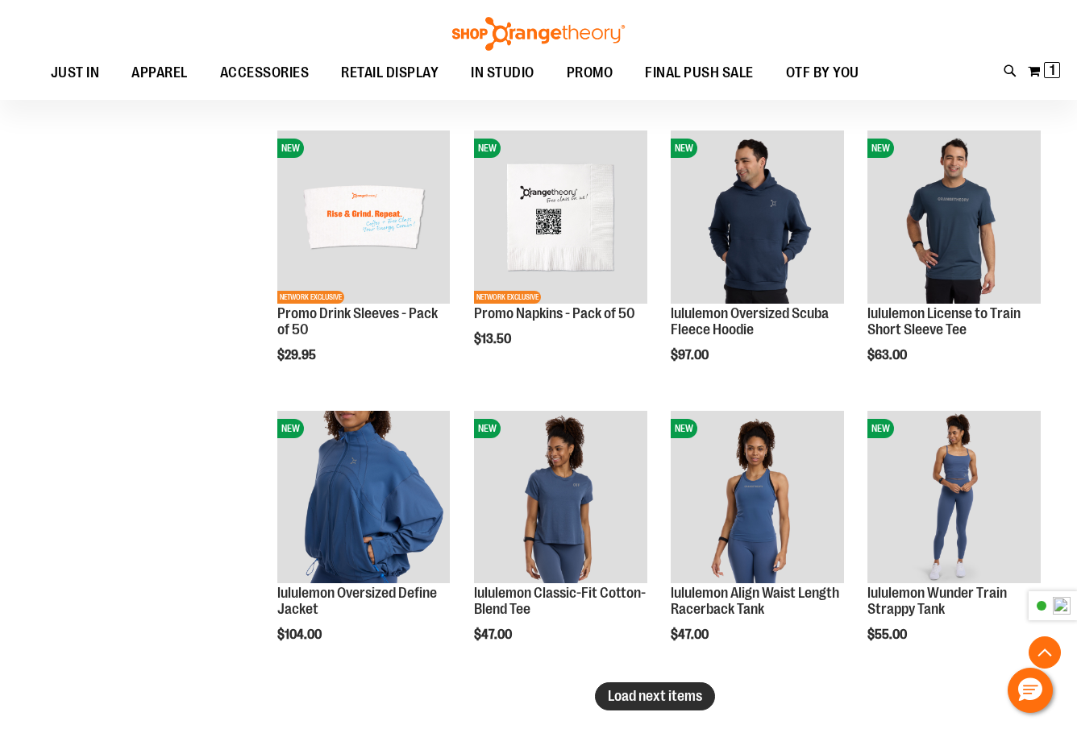
click at [676, 700] on span "Load next items" at bounding box center [655, 696] width 94 height 16
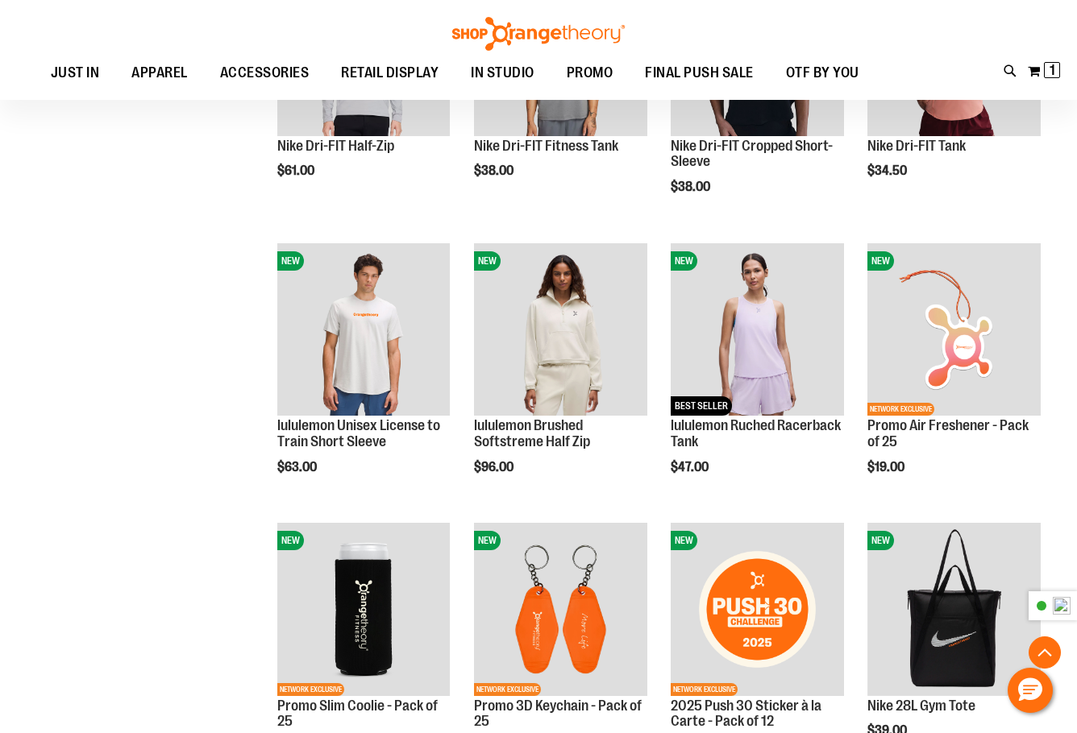
scroll to position [537, 0]
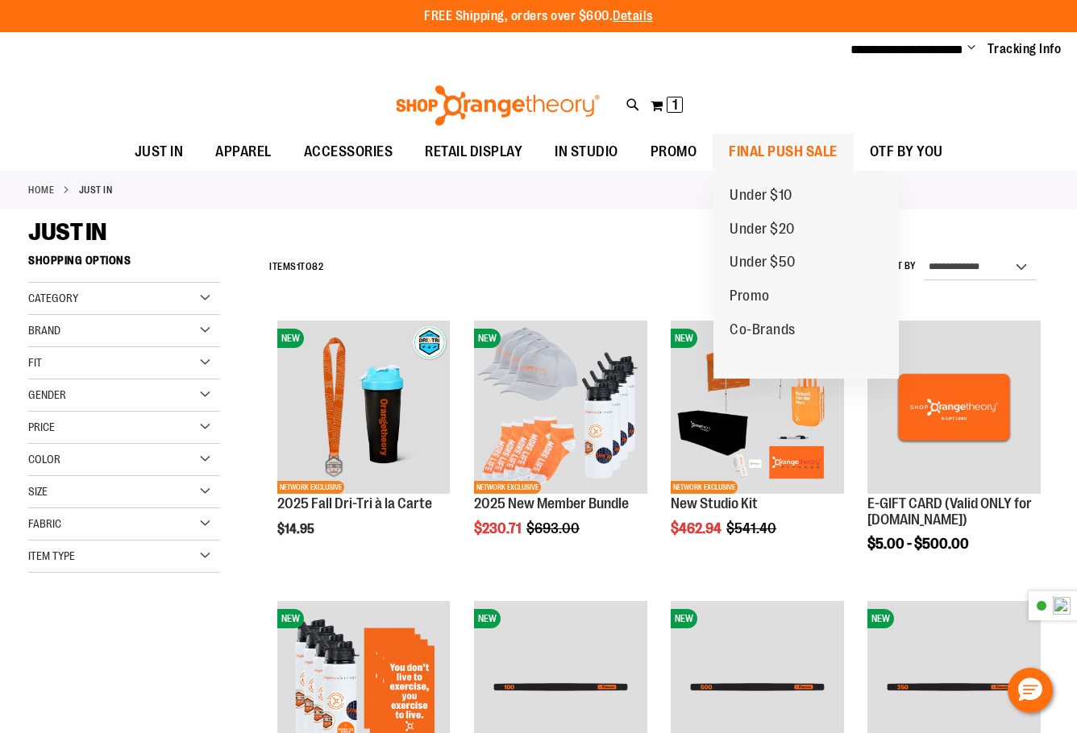
click at [812, 147] on span "FINAL PUSH SALE" at bounding box center [783, 152] width 109 height 36
